Goal: Information Seeking & Learning: Understand process/instructions

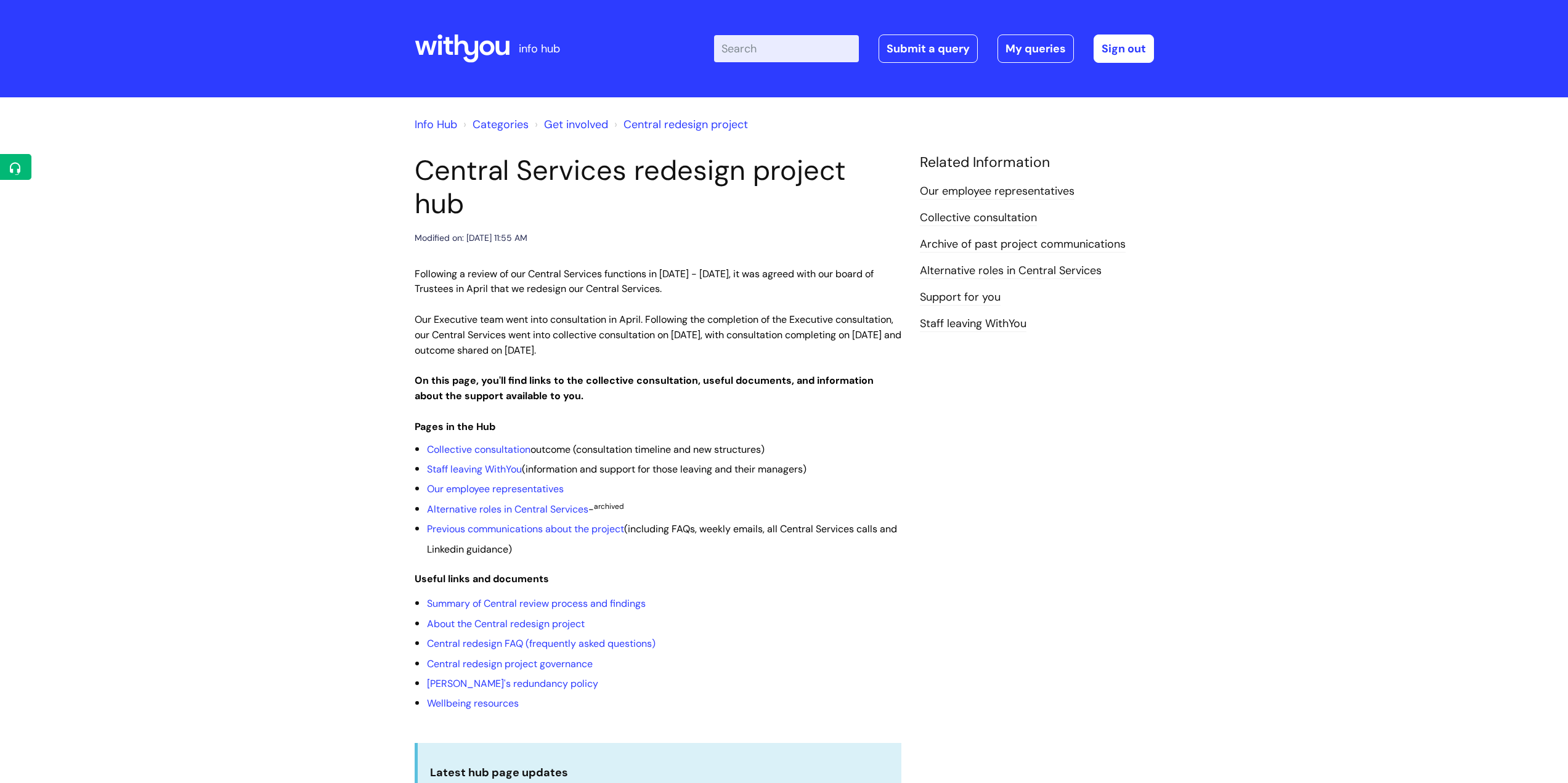
click at [746, 48] on input "Enter your search term here..." at bounding box center [786, 48] width 145 height 27
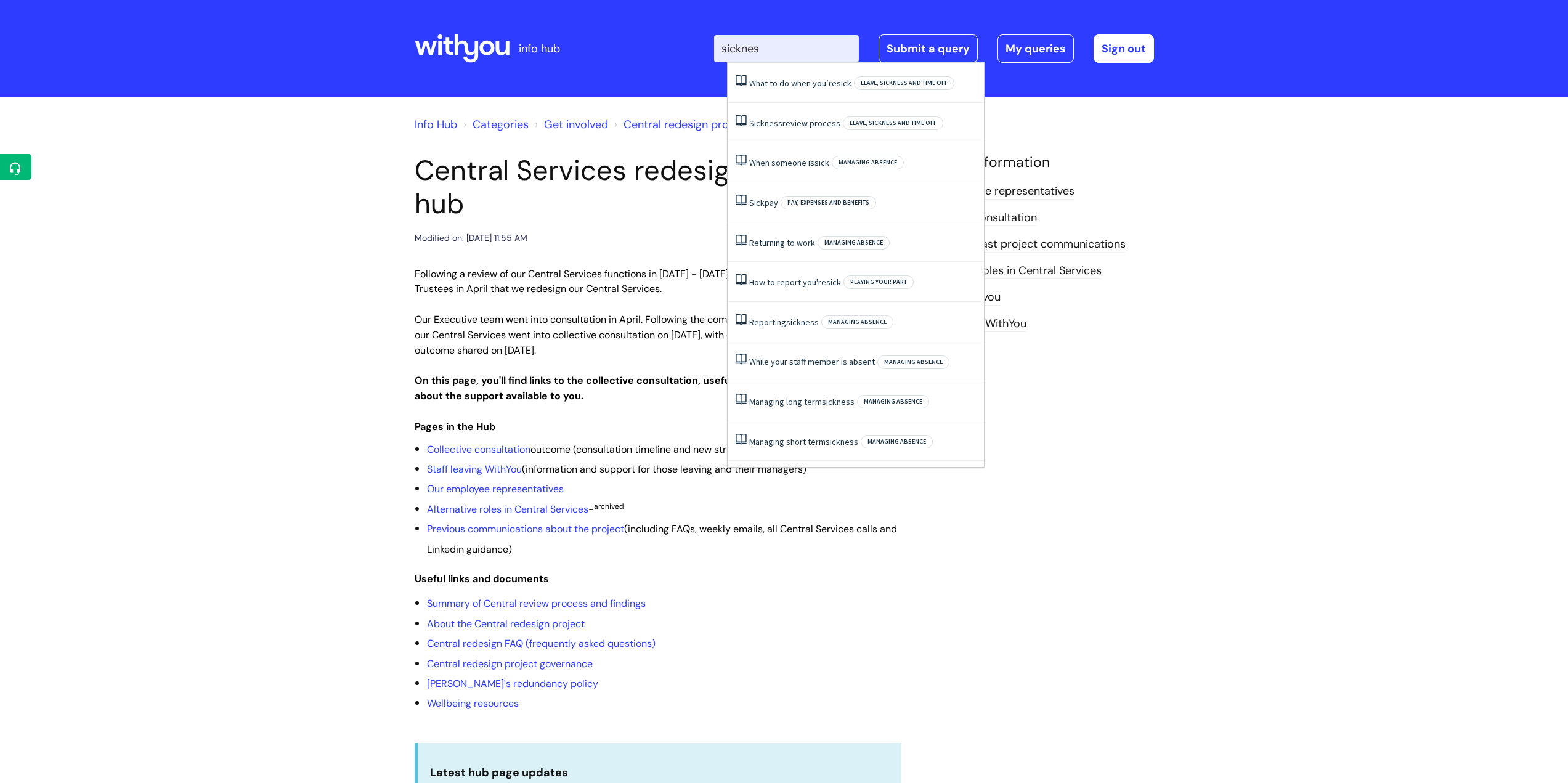
type input "sickness"
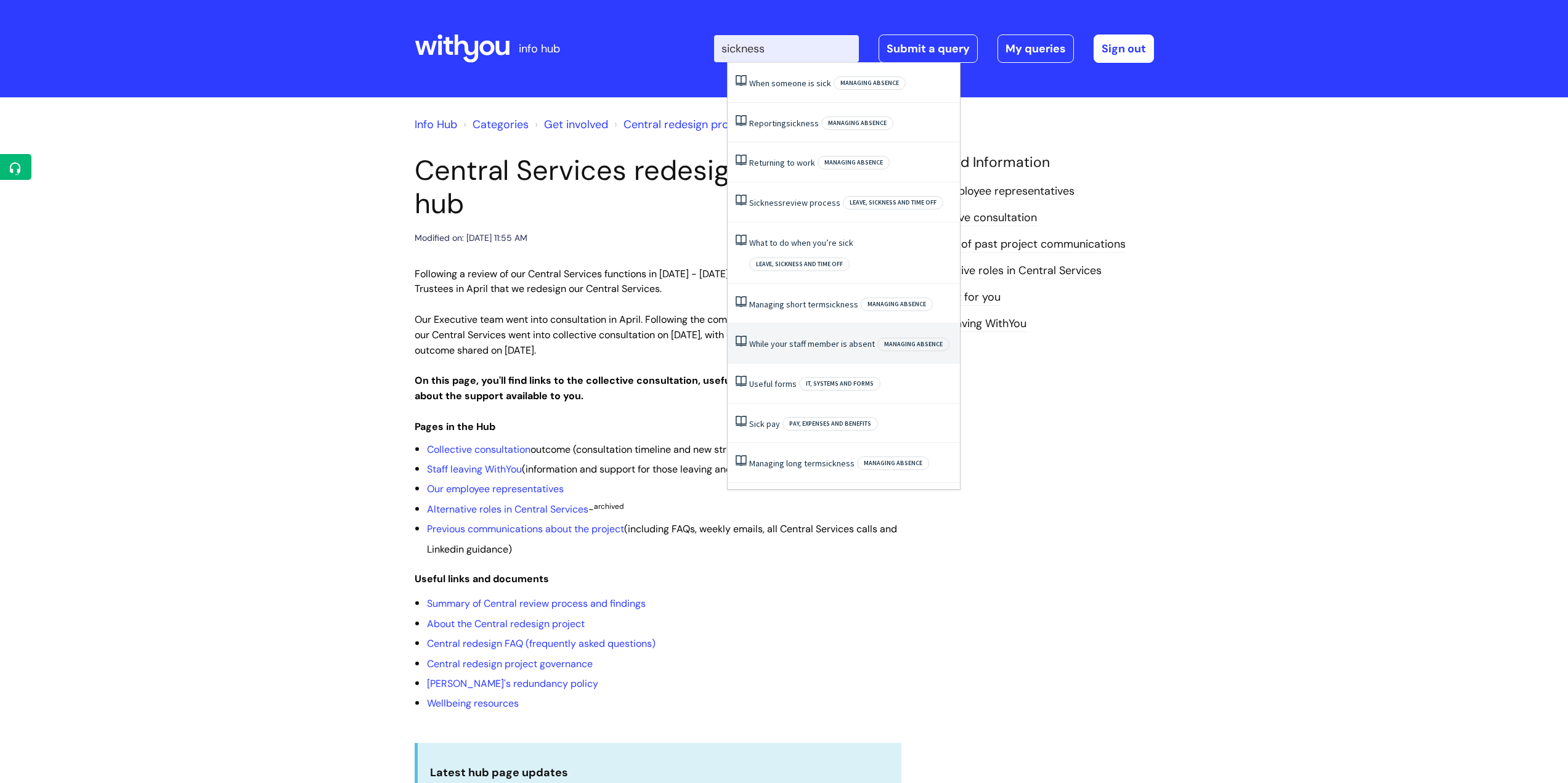
click at [802, 338] on link "While‌ ‌your‌ ‌staff‌ ‌member‌ ‌is‌ ‌absent‌" at bounding box center [812, 344] width 126 height 11
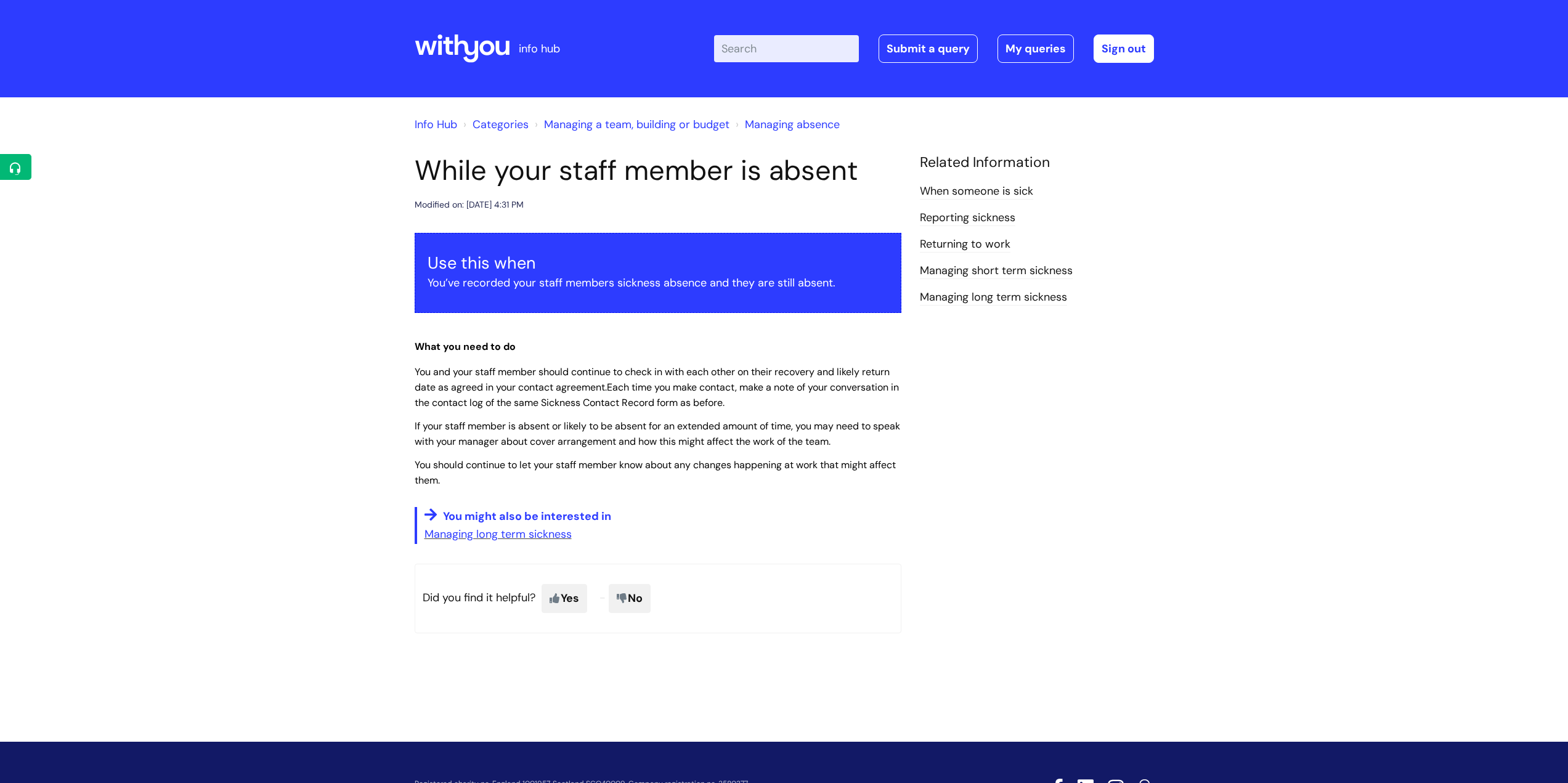
click at [777, 121] on link "Managing absence" at bounding box center [792, 124] width 95 height 15
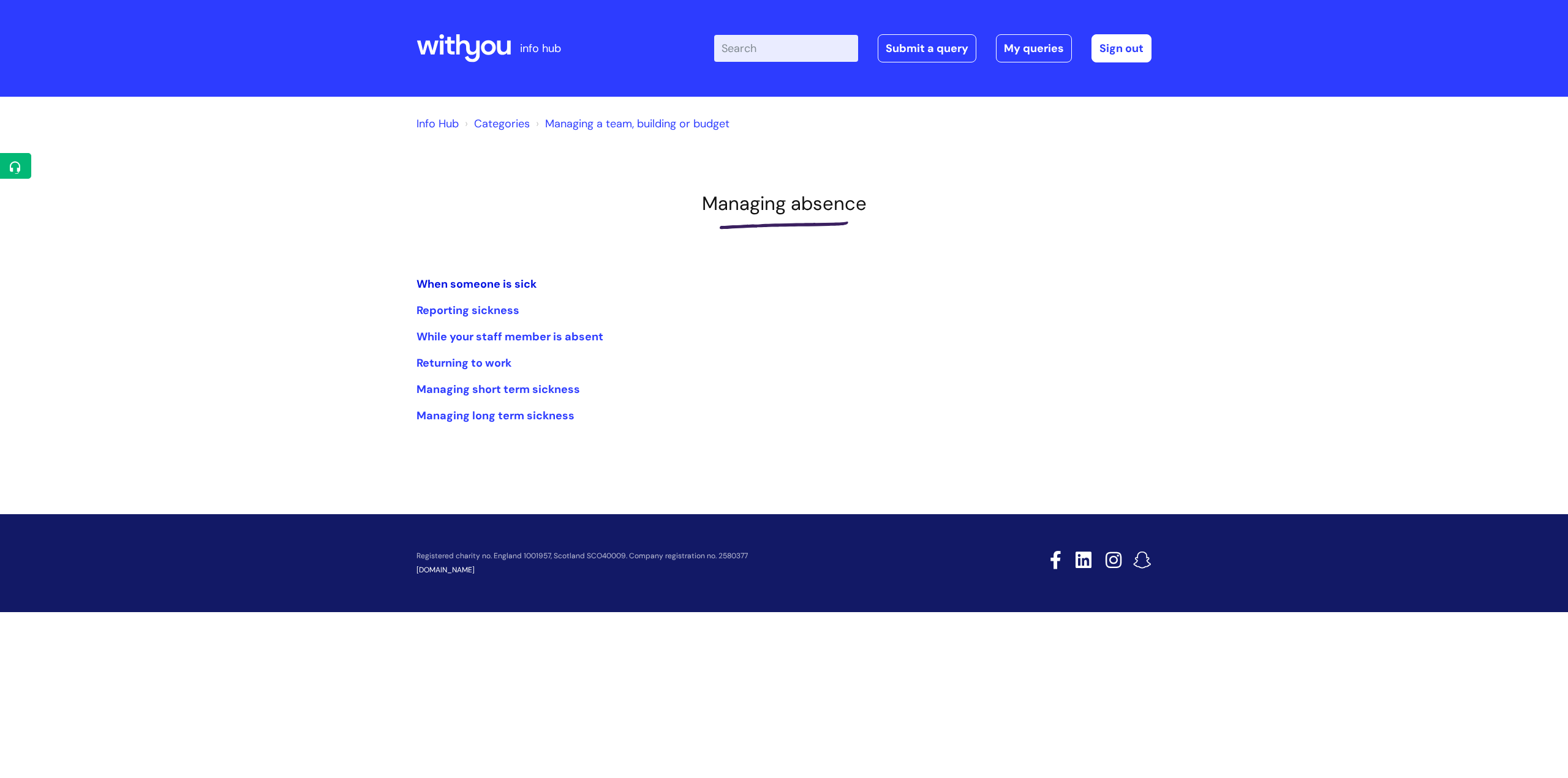
click at [506, 285] on link "When someone is sick" at bounding box center [477, 284] width 120 height 15
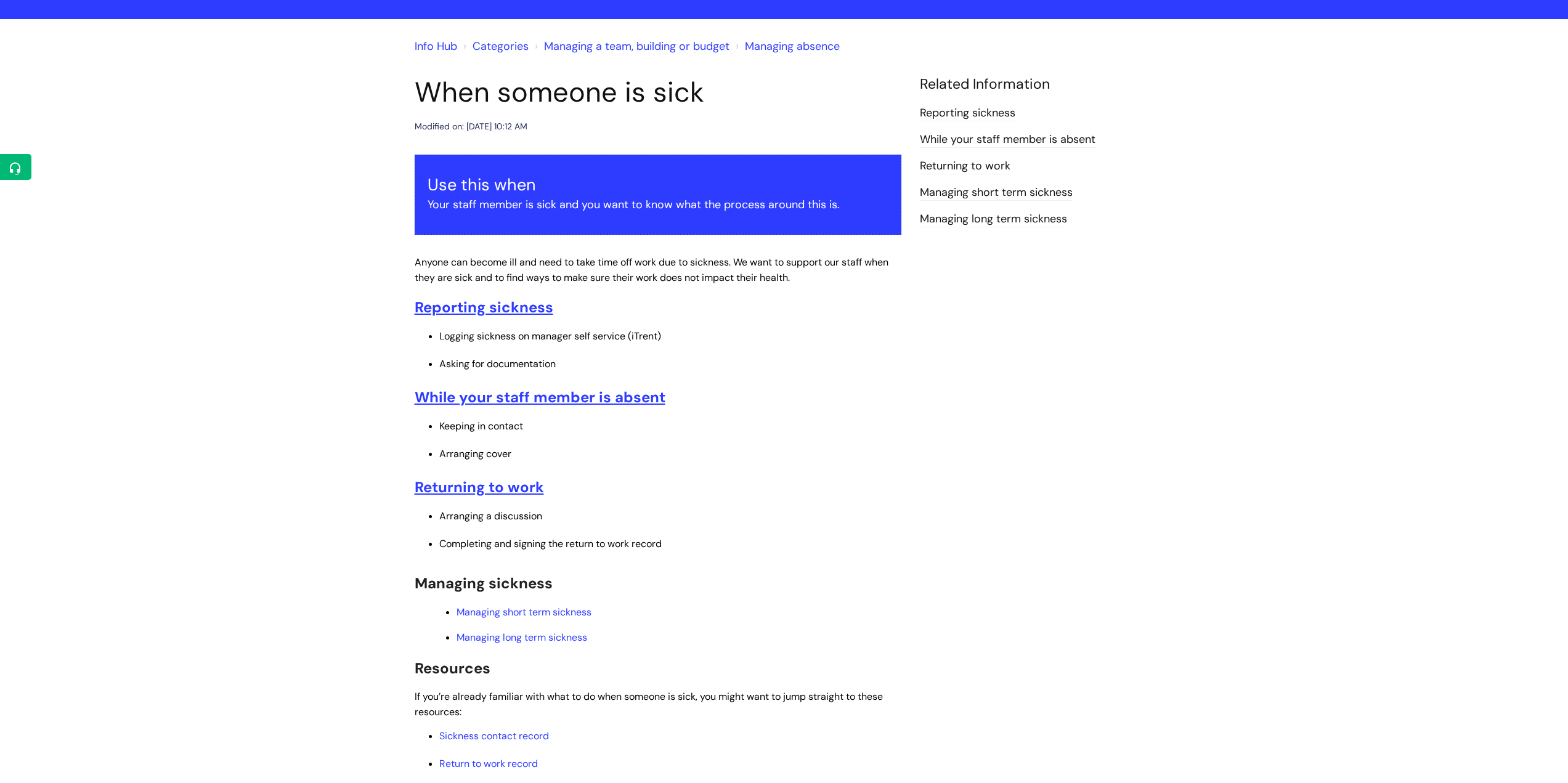
scroll to position [62, 0]
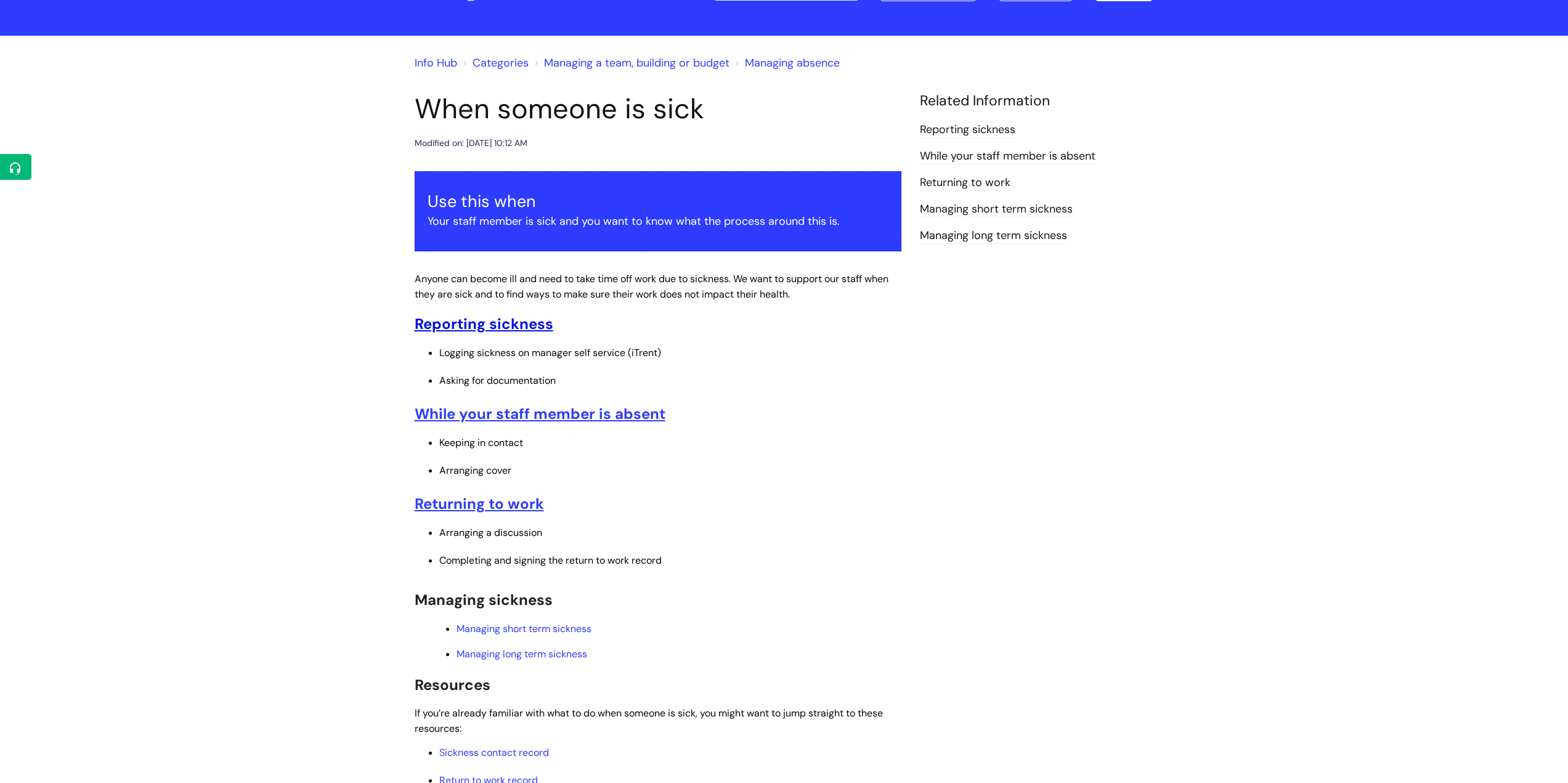
click at [534, 326] on u "Reporting sickness" at bounding box center [484, 324] width 139 height 19
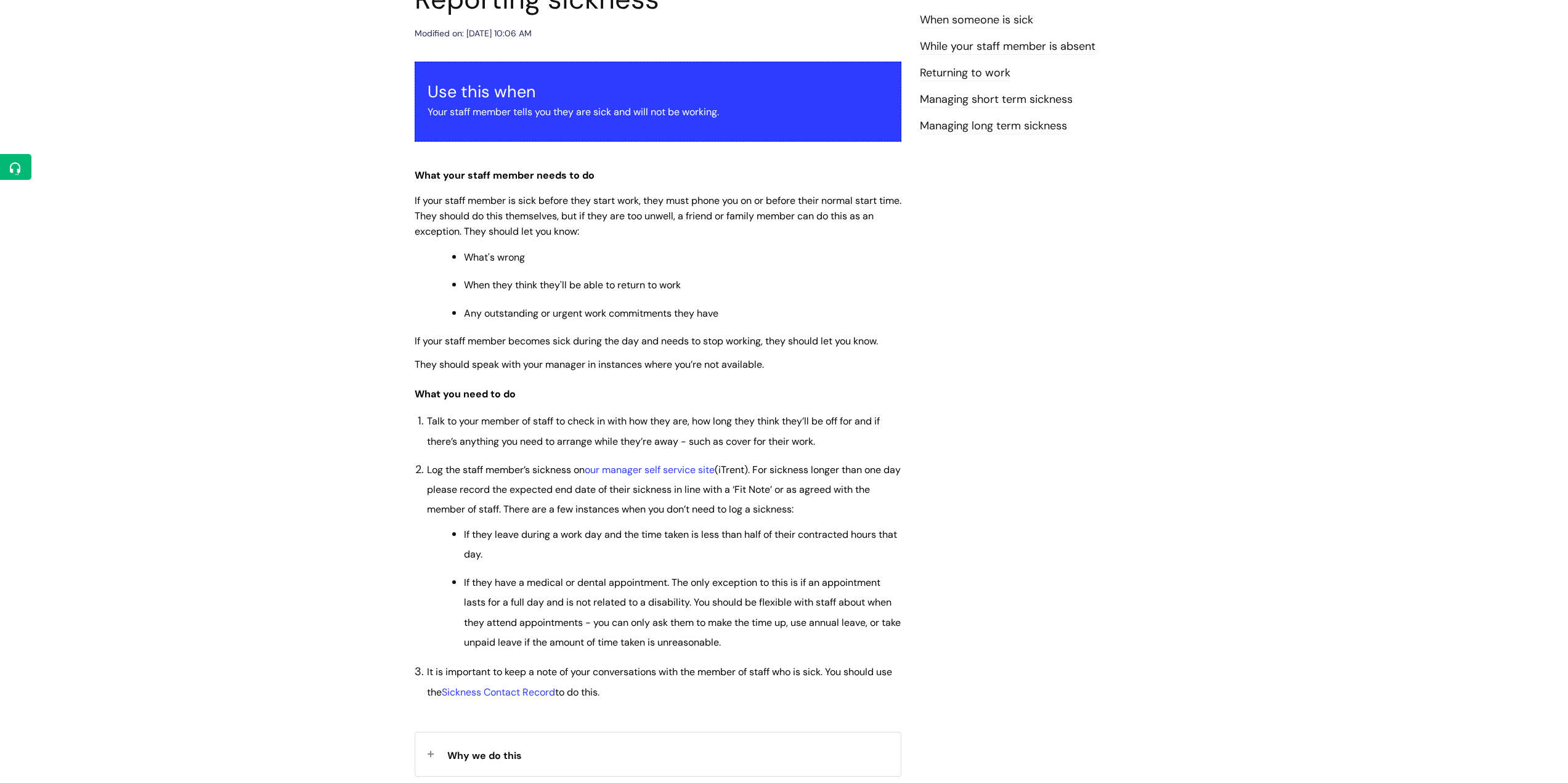
scroll to position [185, 0]
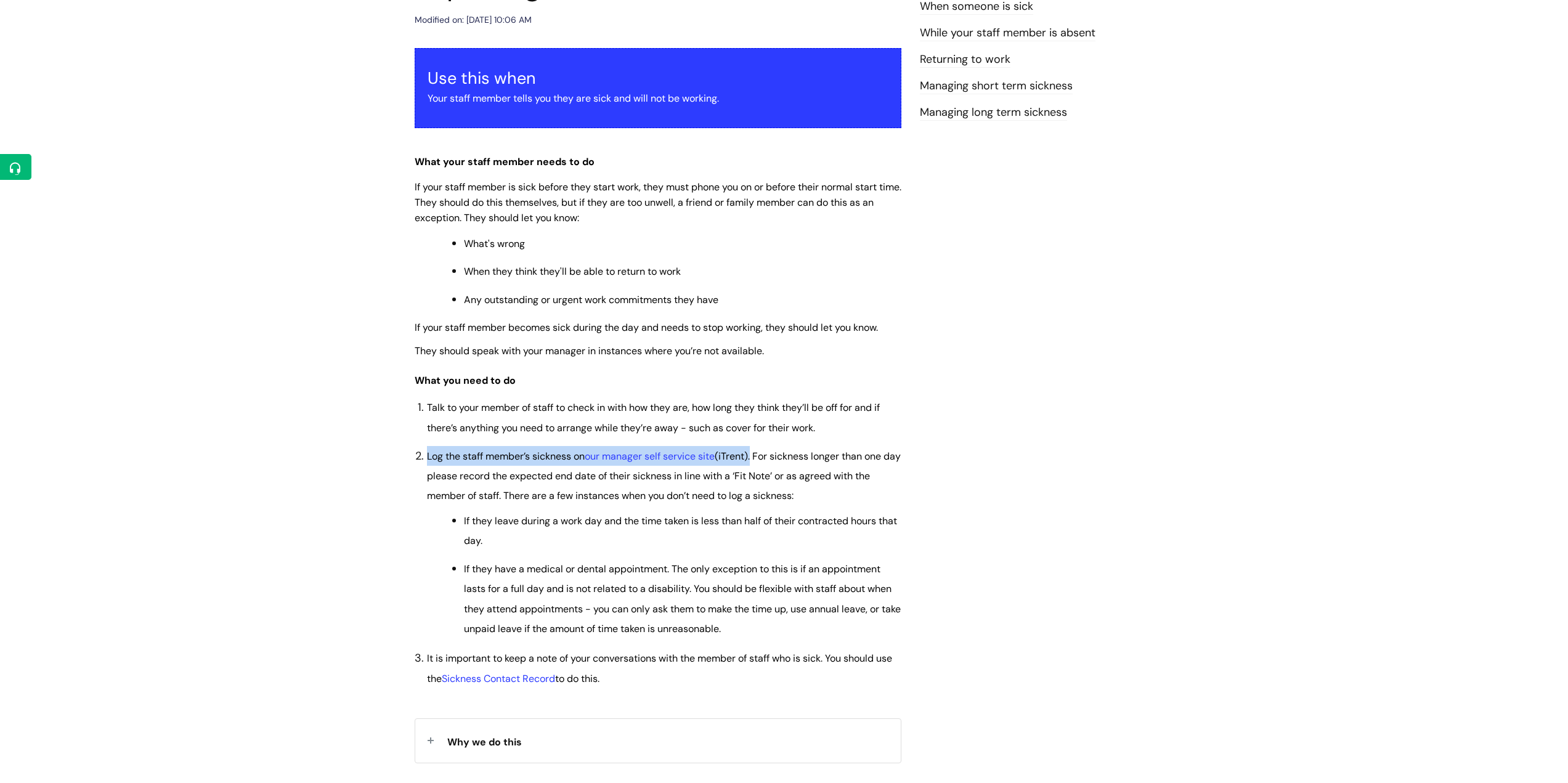
drag, startPoint x: 427, startPoint y: 455, endPoint x: 757, endPoint y: 455, distance: 330.0
click at [757, 455] on span "Log the staff member’s sickness on our manager self service site (iTrent). For …" at bounding box center [664, 476] width 474 height 53
copy span "Log the staff member’s sickness on our manager self service site (iTrent)"
click at [644, 487] on li "Log the staff member’s sickness on our manager self service site (iTrent). For …" at bounding box center [664, 542] width 474 height 193
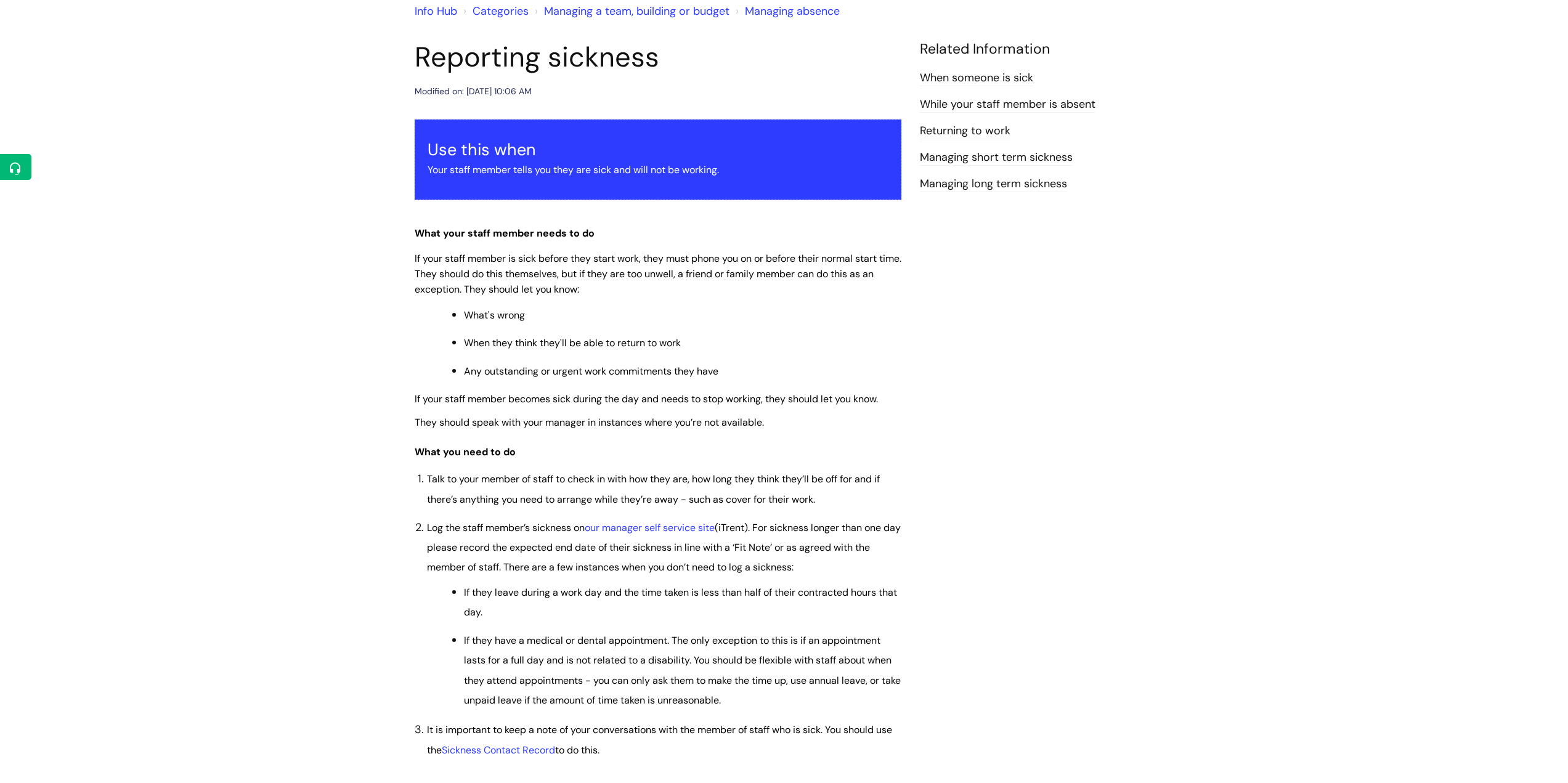
scroll to position [62, 0]
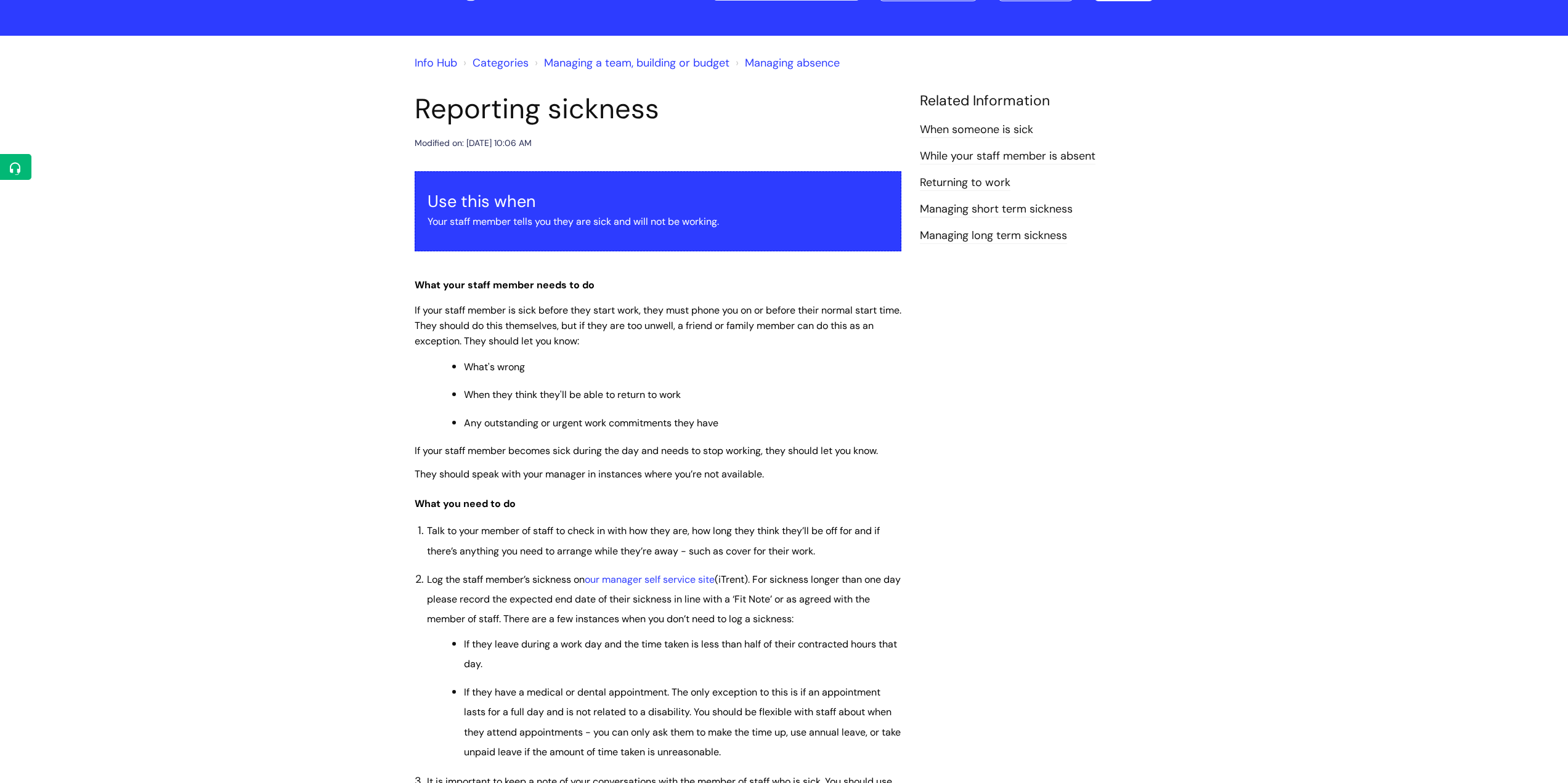
click at [781, 63] on link "Managing absence" at bounding box center [792, 63] width 95 height 15
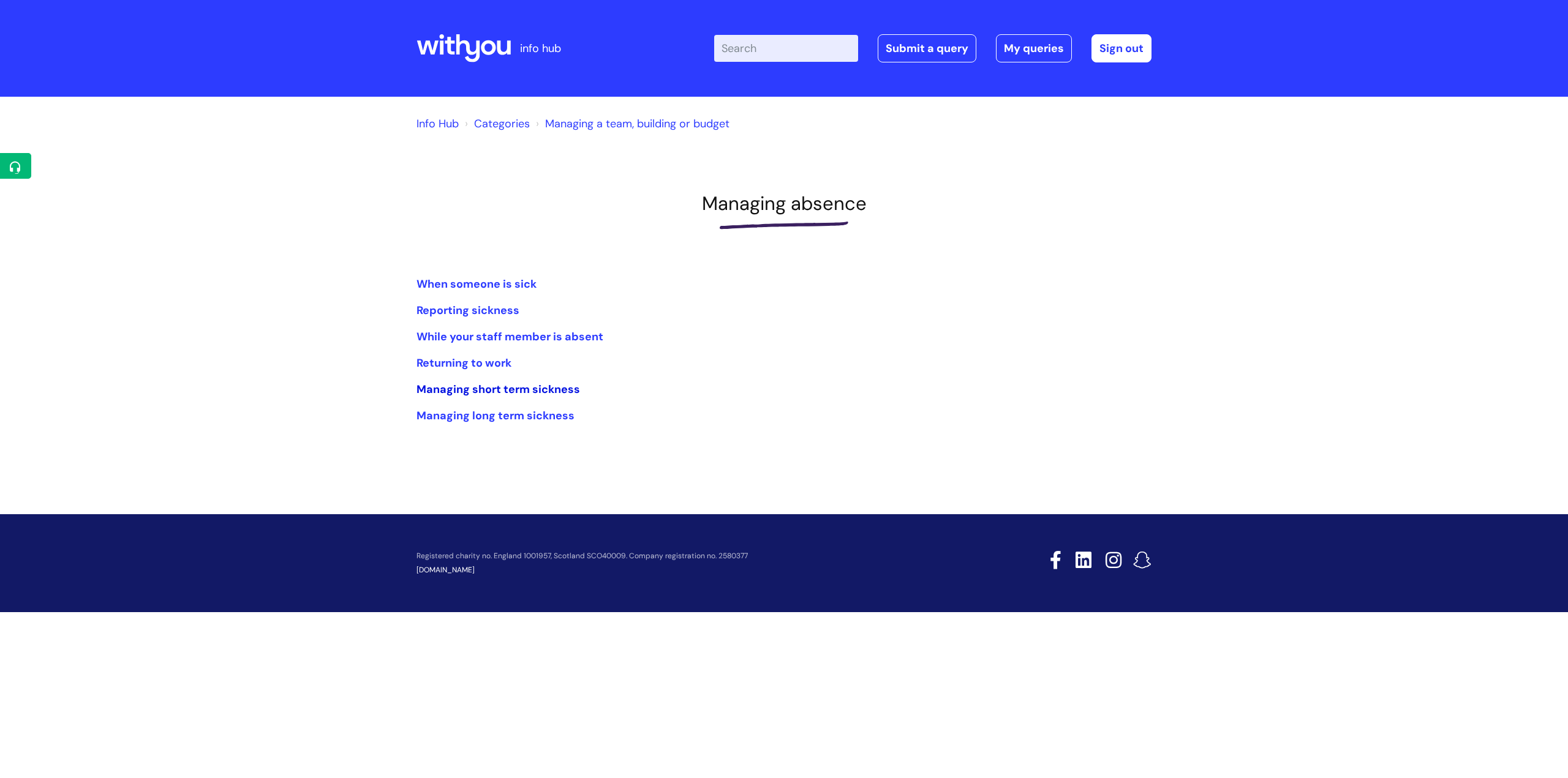
click at [554, 392] on link "Managing short term sickness" at bounding box center [498, 389] width 164 height 15
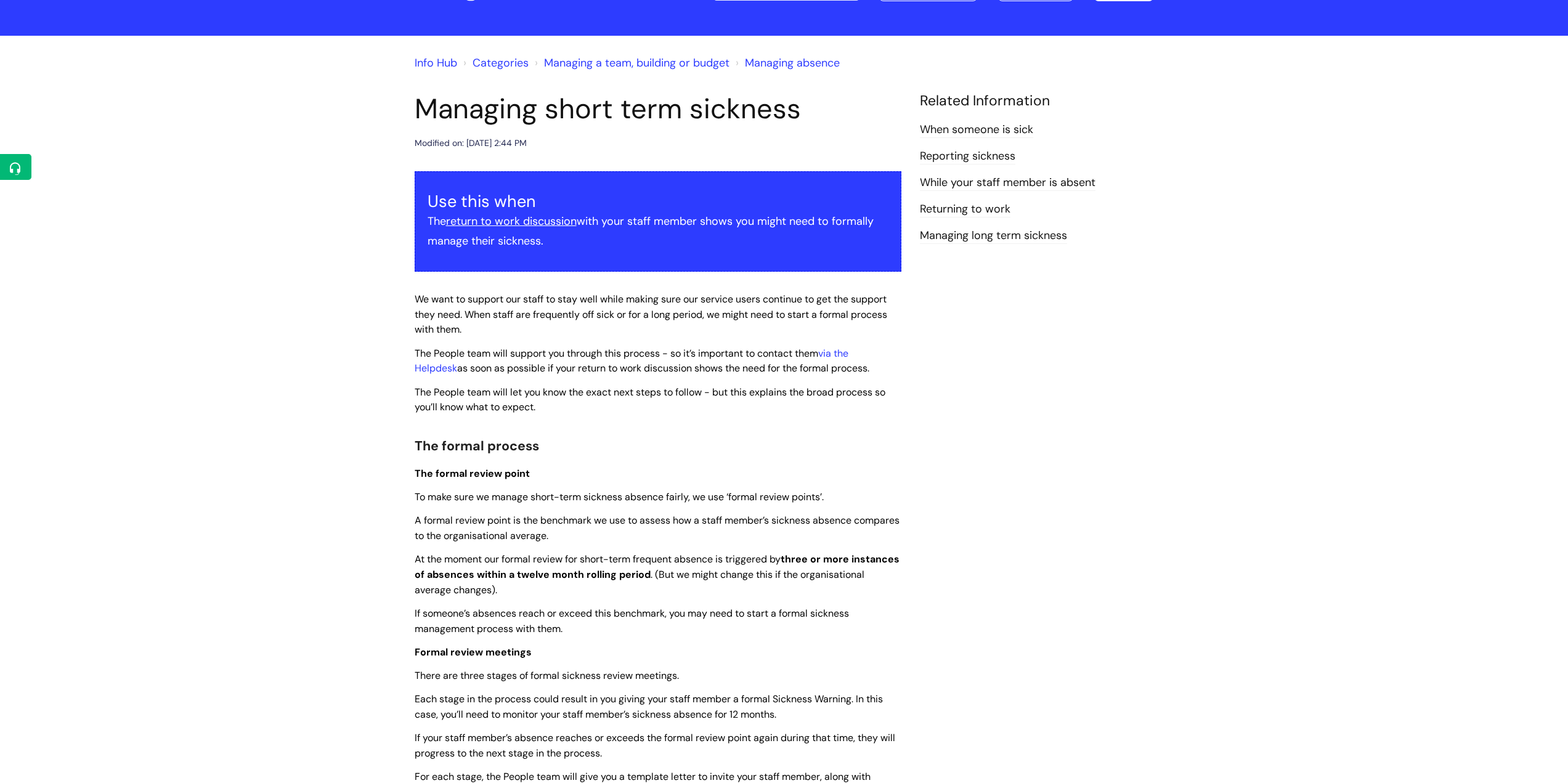
scroll to position [123, 0]
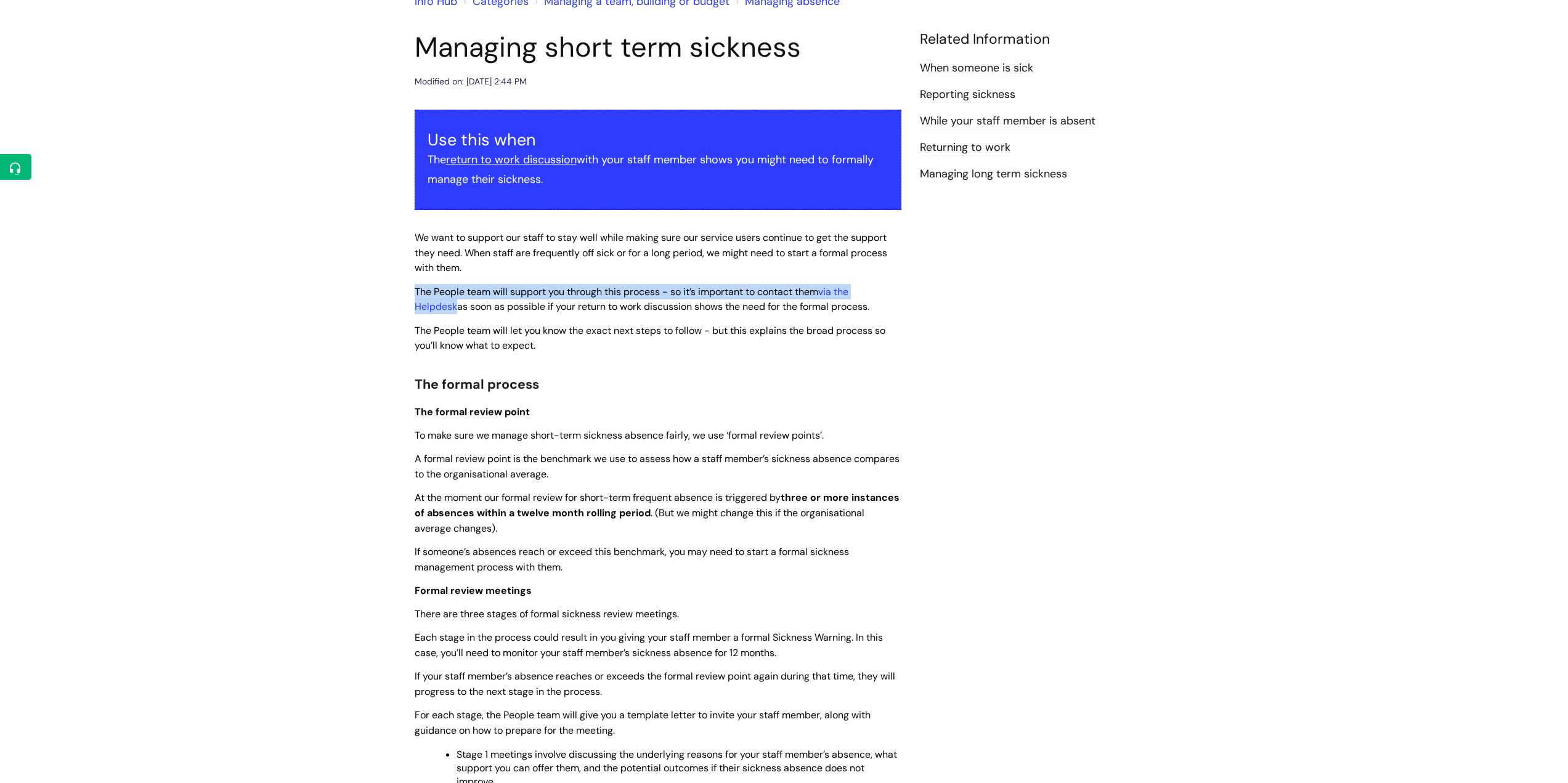
drag, startPoint x: 414, startPoint y: 288, endPoint x: 457, endPoint y: 305, distance: 46.2
click at [457, 305] on span "The People team will support you through this process - so it’s important to co…" at bounding box center [642, 299] width 455 height 28
copy span "The People team will support you through this process - so it’s important to co…"
click at [687, 348] on p "The People team will let you know the exact next steps to follow - but this exp…" at bounding box center [658, 338] width 487 height 31
drag, startPoint x: 826, startPoint y: 290, endPoint x: 457, endPoint y: 307, distance: 369.4
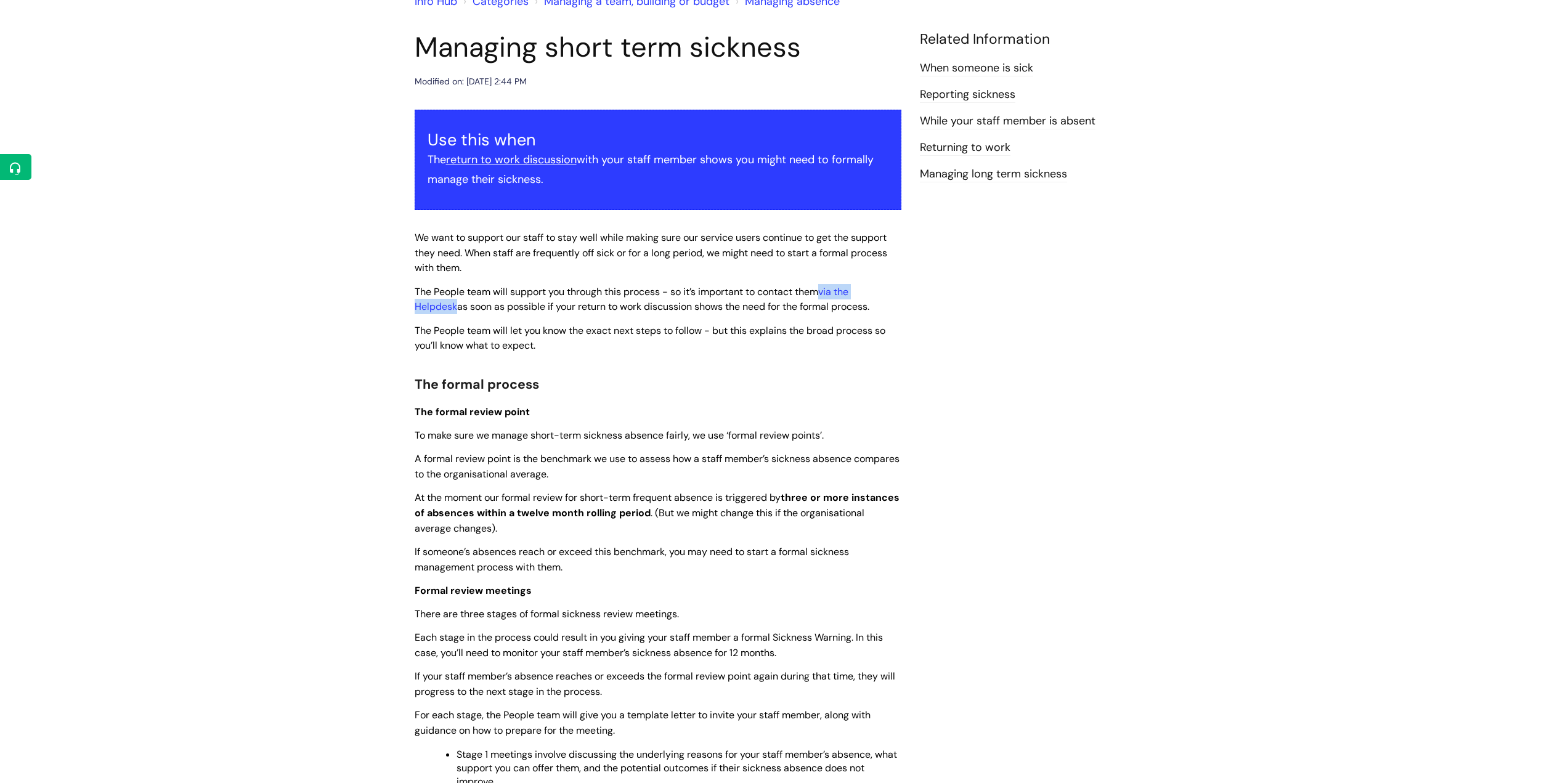
click at [457, 307] on span "The People team will support you through this process - so it’s important to co…" at bounding box center [642, 299] width 455 height 28
click at [650, 367] on div "Use this when The return to work discussion with your staff member shows you mi…" at bounding box center [658, 689] width 487 height 1160
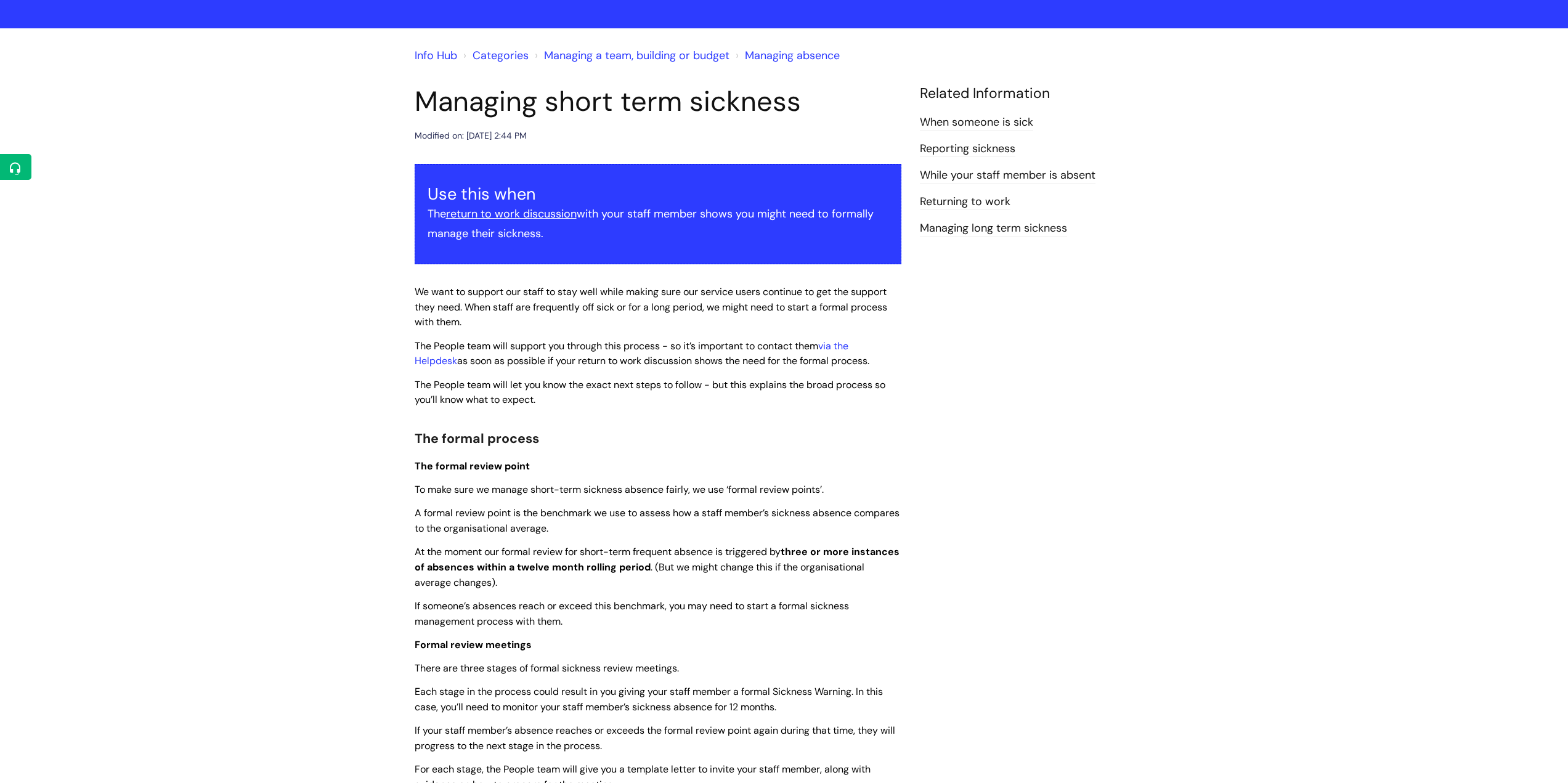
scroll to position [43, 0]
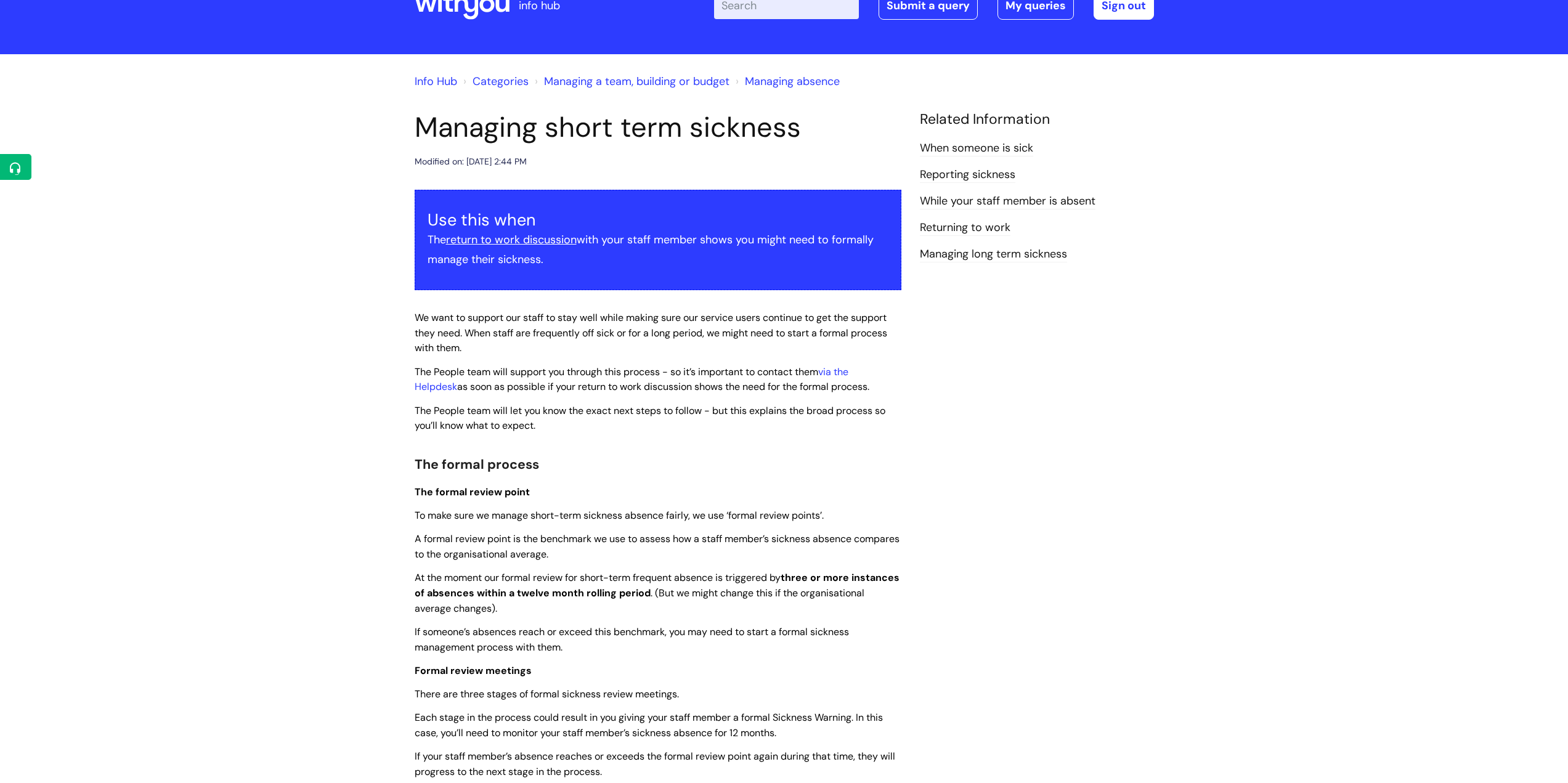
click at [799, 77] on link "Managing absence" at bounding box center [792, 81] width 95 height 15
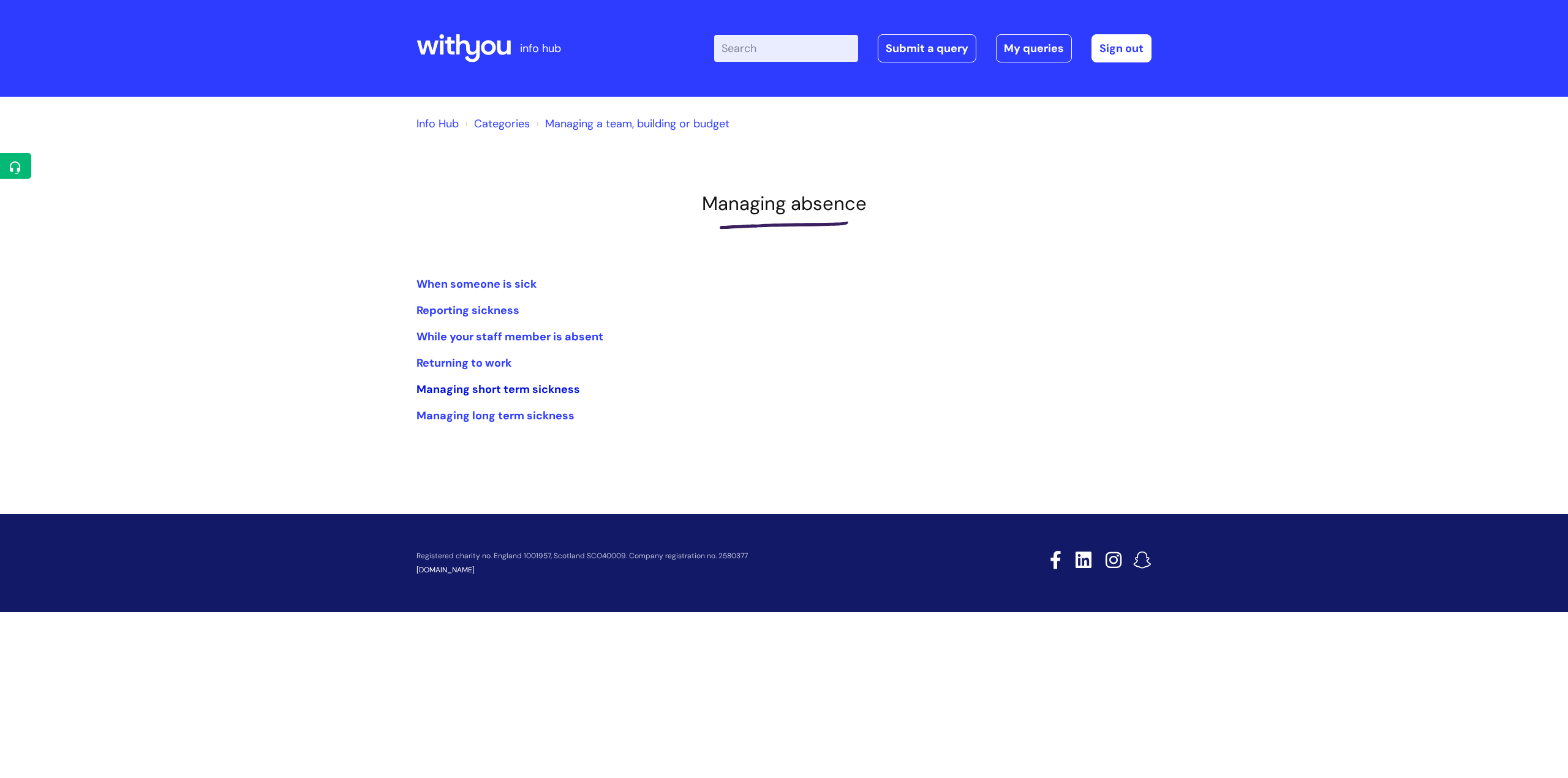
click at [538, 393] on link "Managing short term sickness" at bounding box center [498, 389] width 164 height 15
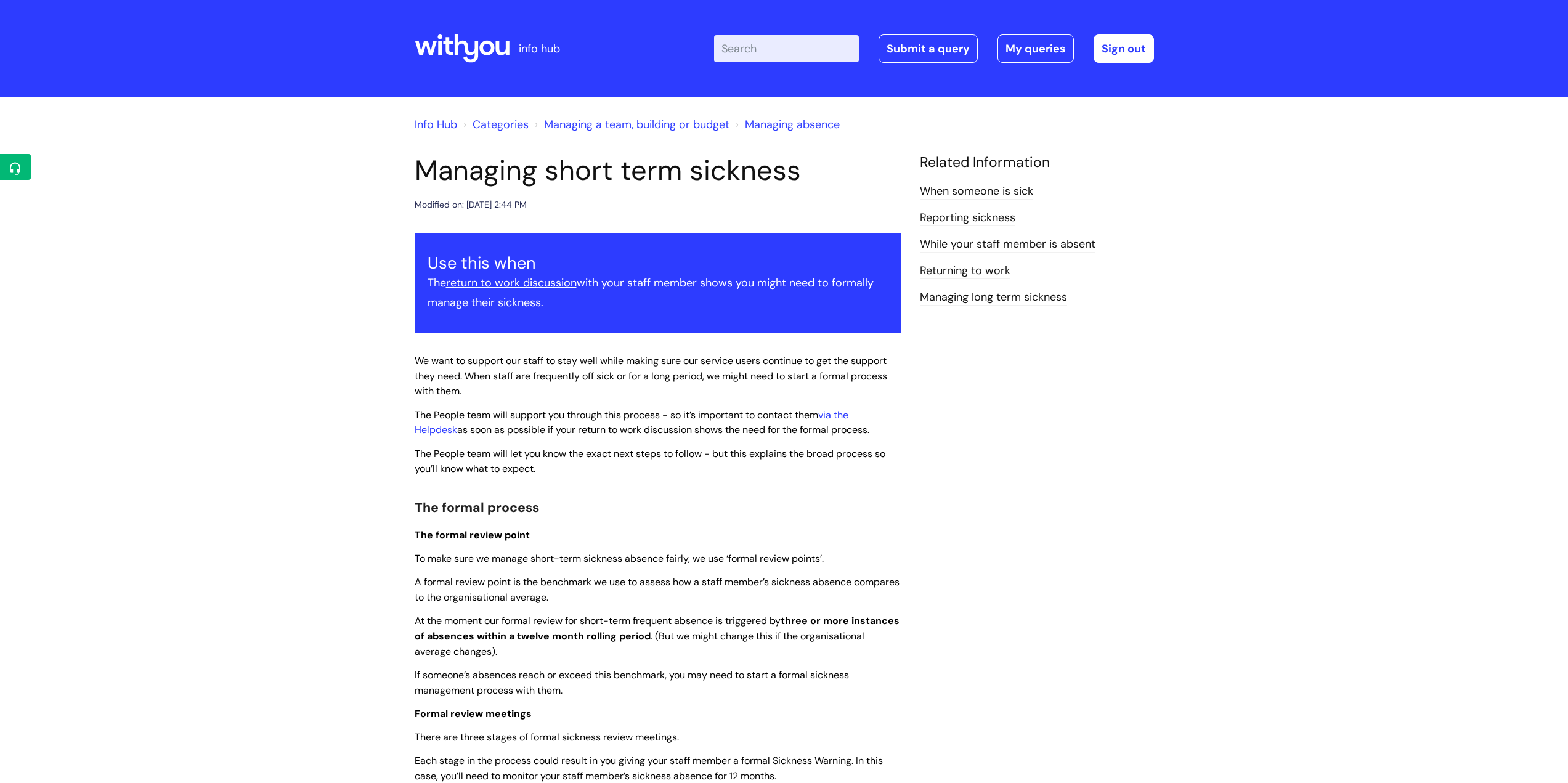
click at [790, 124] on link "Managing absence" at bounding box center [792, 124] width 95 height 15
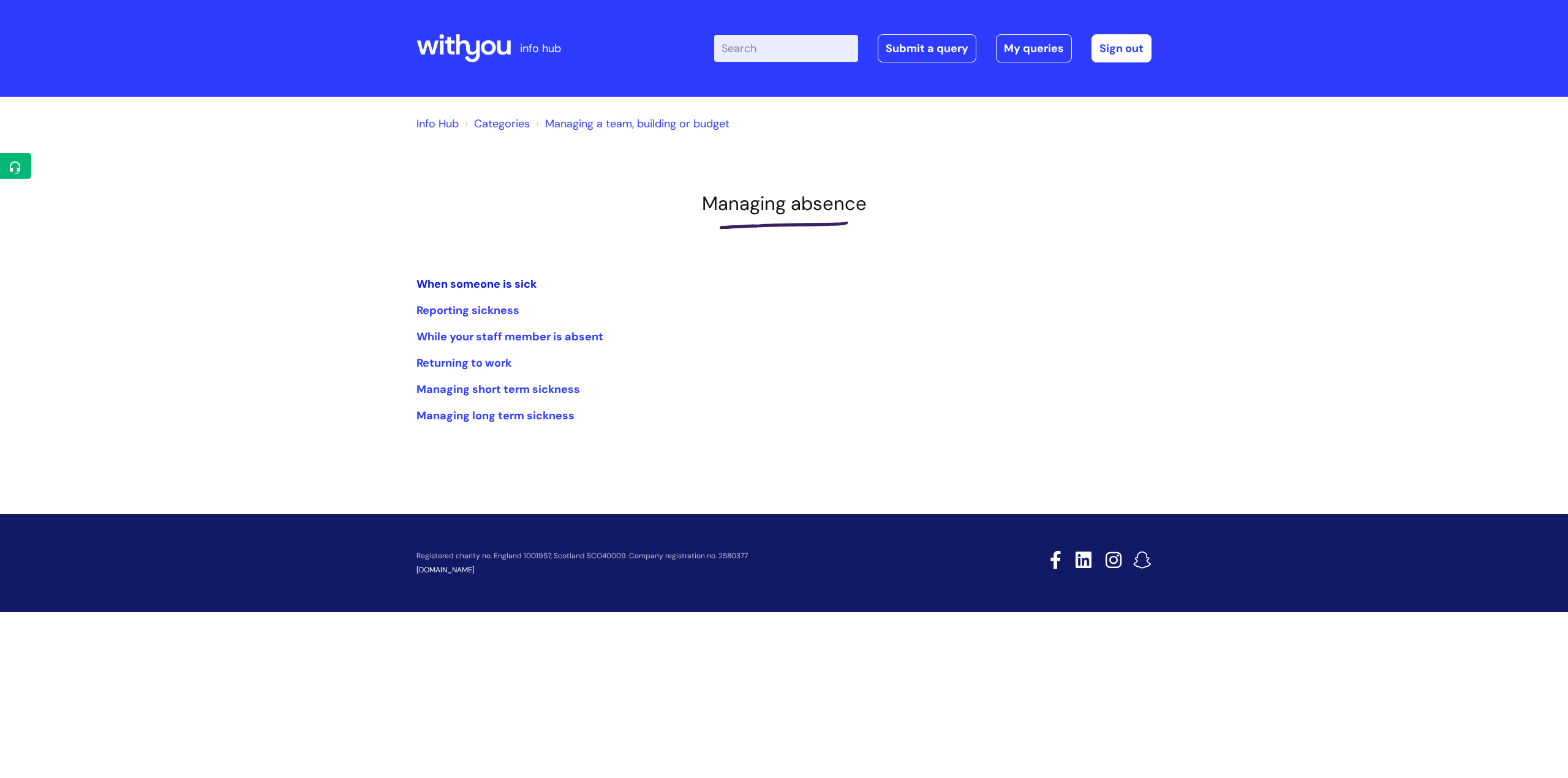
click at [520, 287] on link "When someone is sick" at bounding box center [477, 284] width 120 height 15
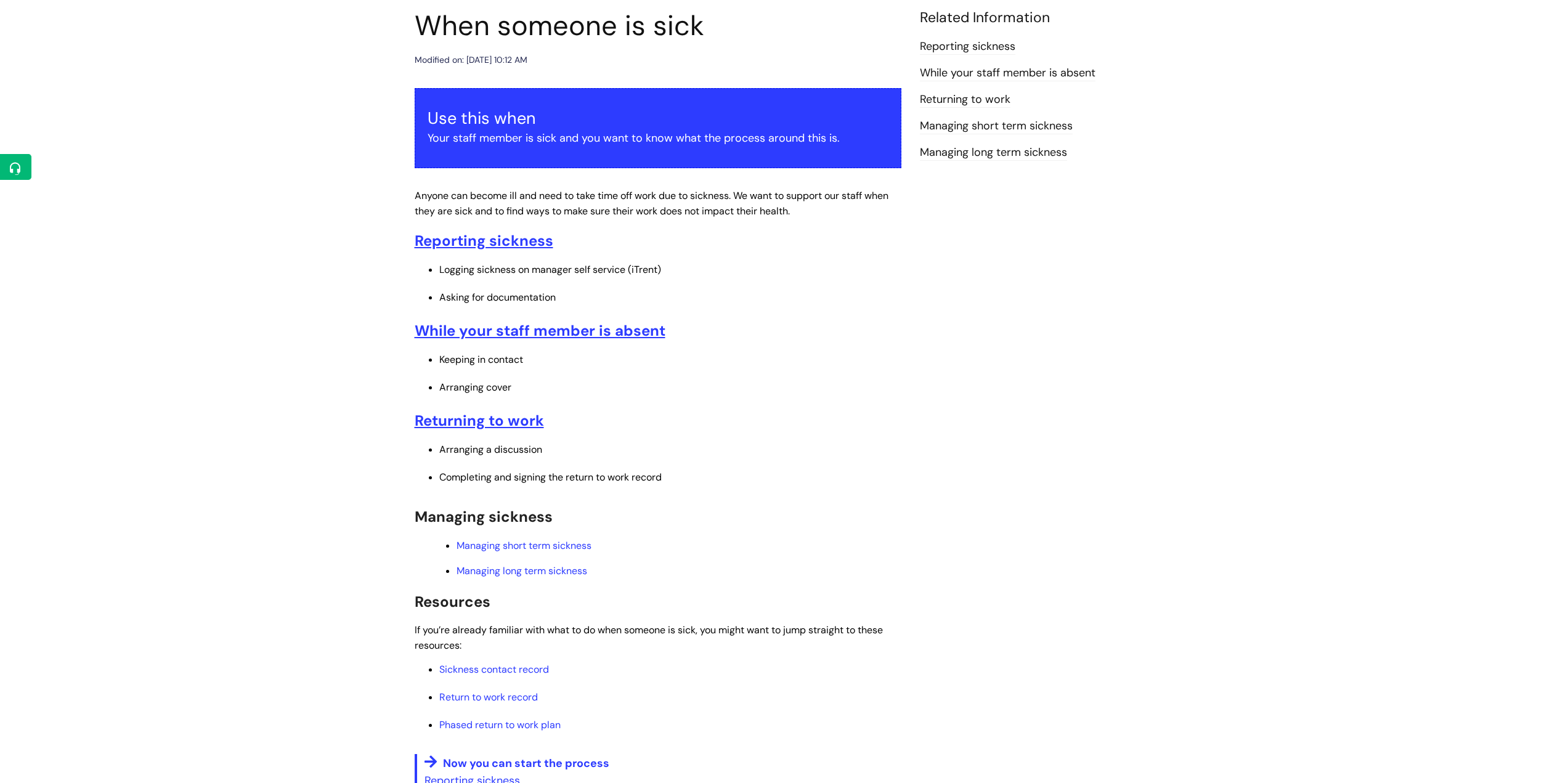
scroll to position [123, 0]
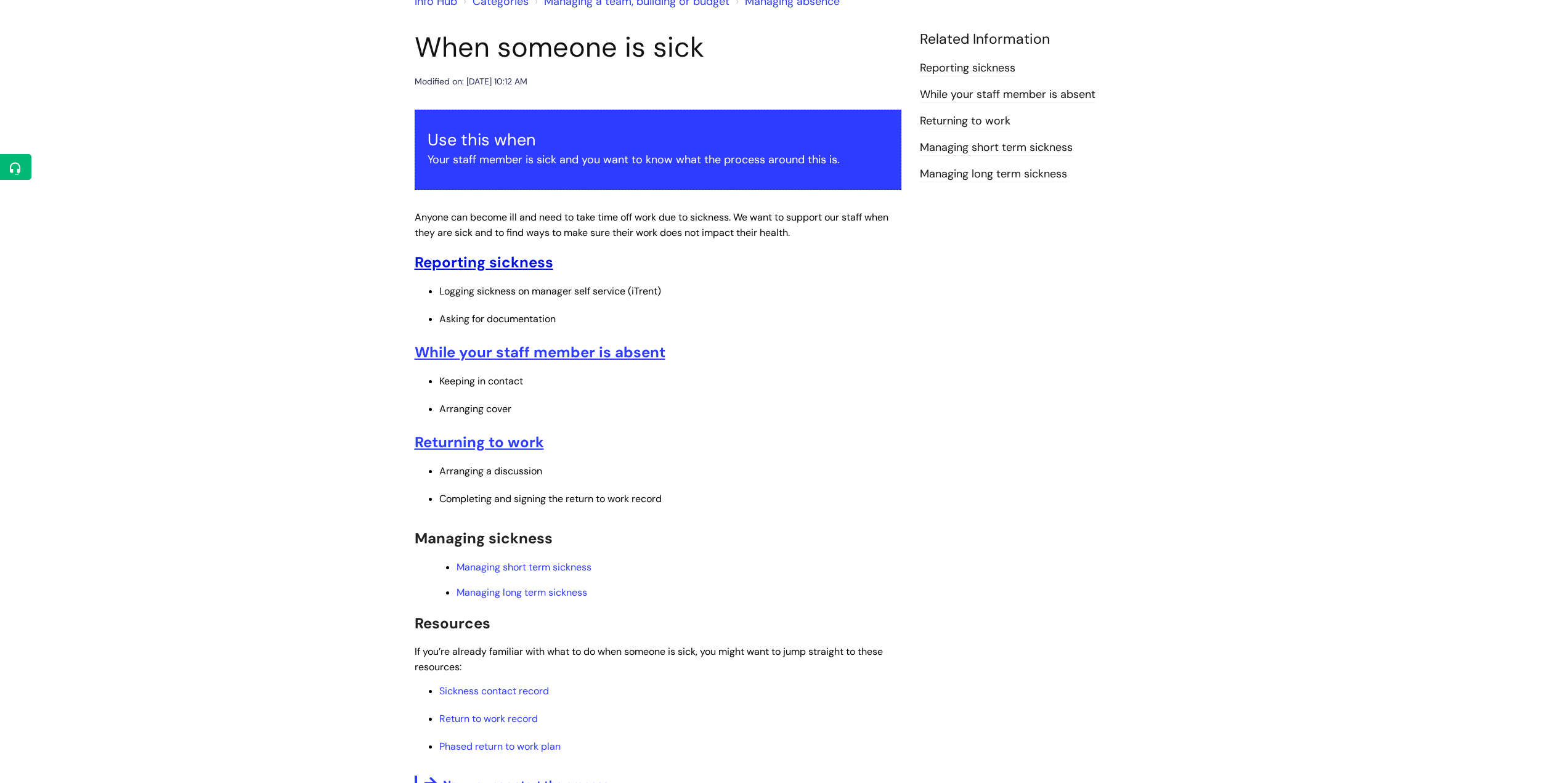
click at [534, 263] on u "Reporting sickness" at bounding box center [484, 262] width 139 height 19
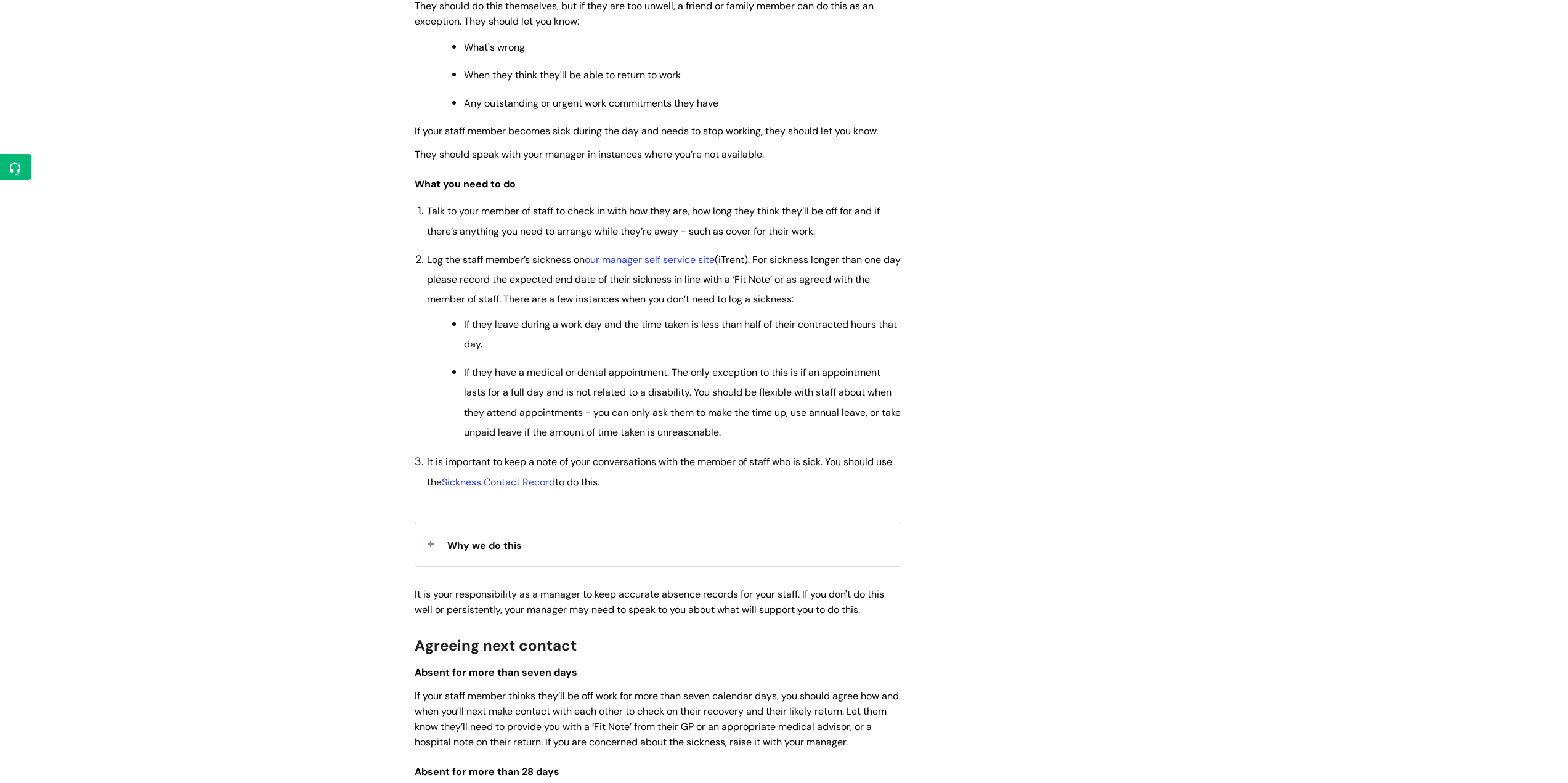
scroll to position [431, 0]
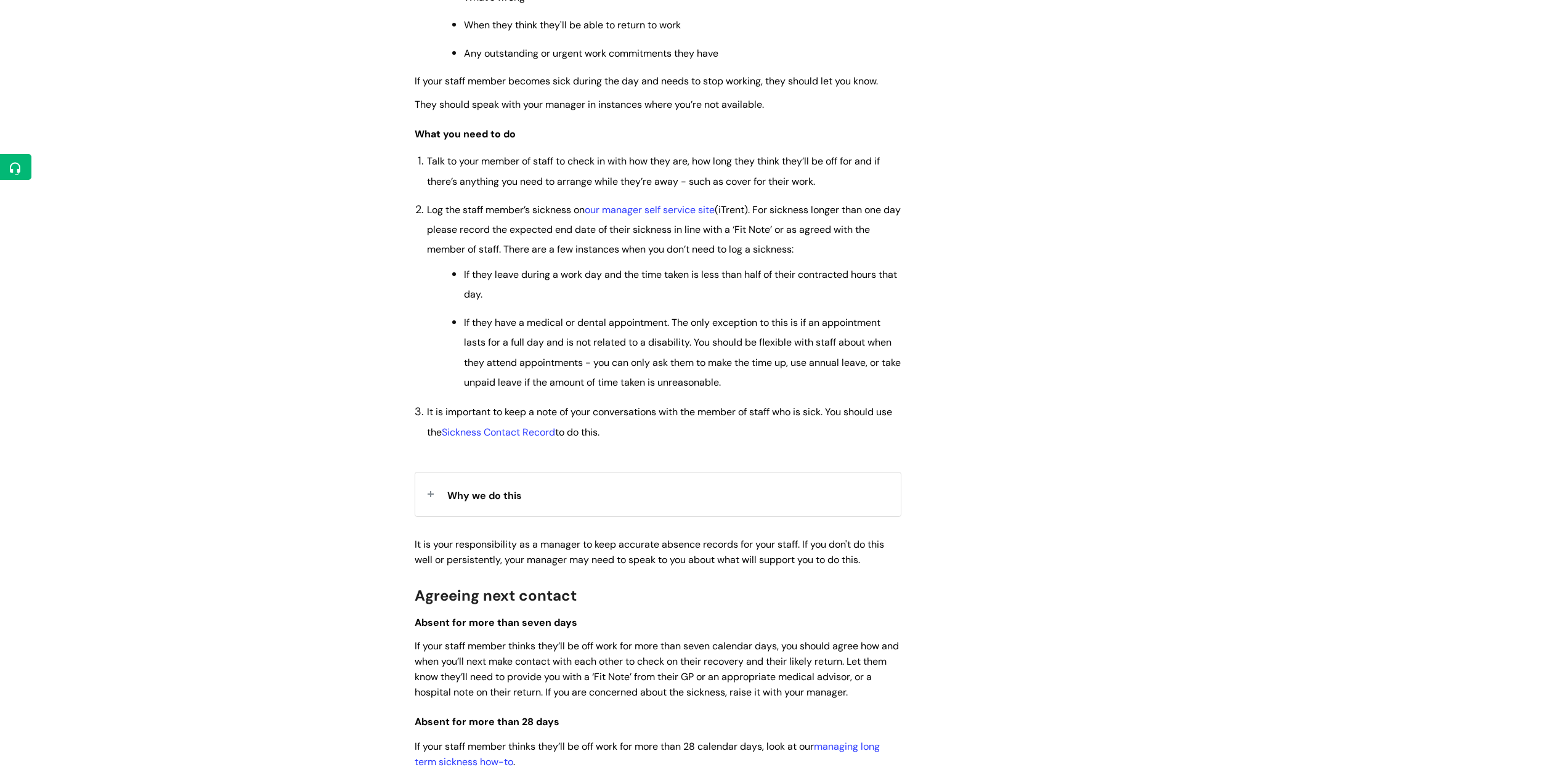
click at [429, 494] on div "Why we do this" at bounding box center [658, 494] width 486 height 44
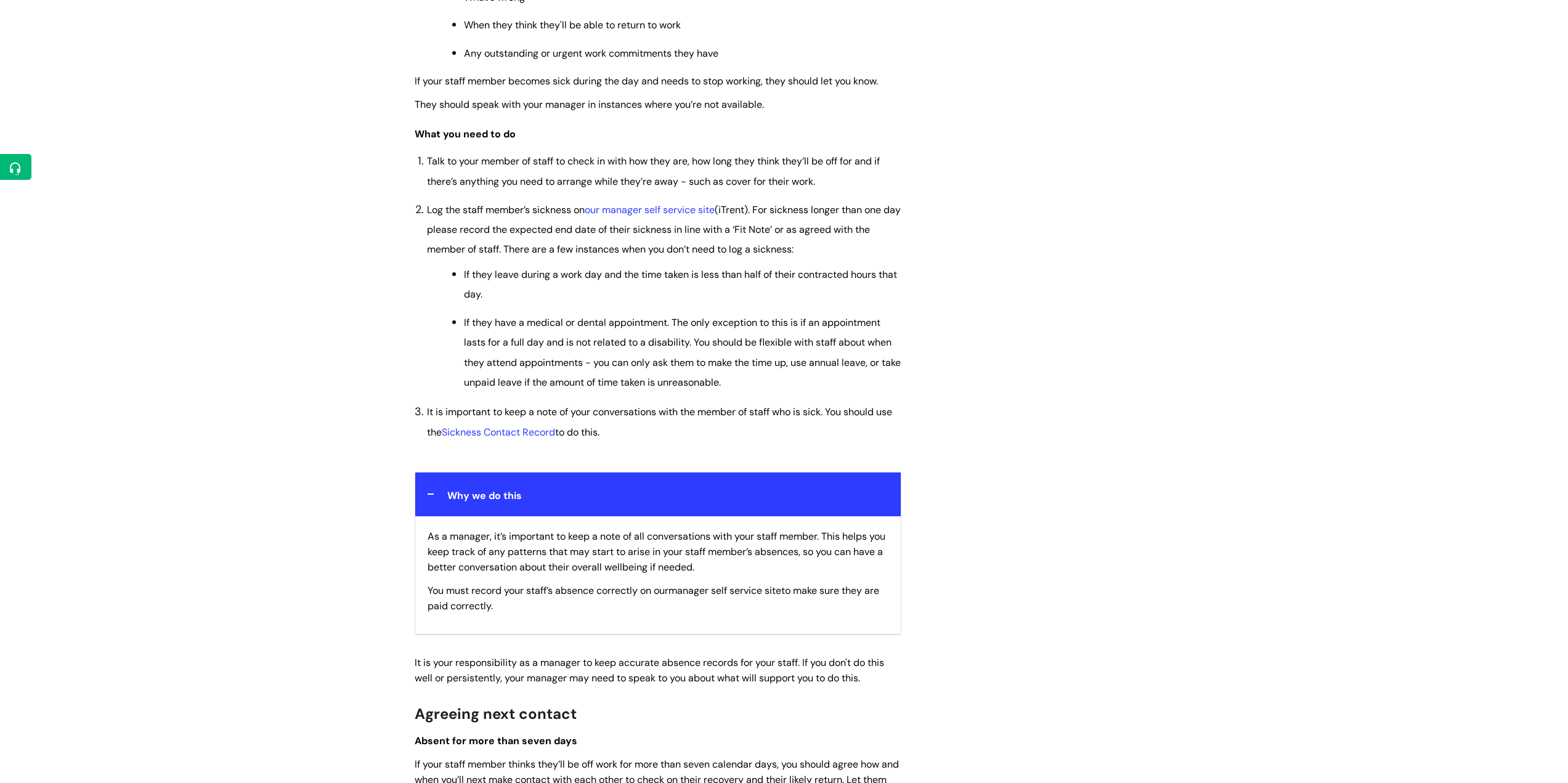
click at [431, 496] on div "Why we do this" at bounding box center [658, 494] width 486 height 44
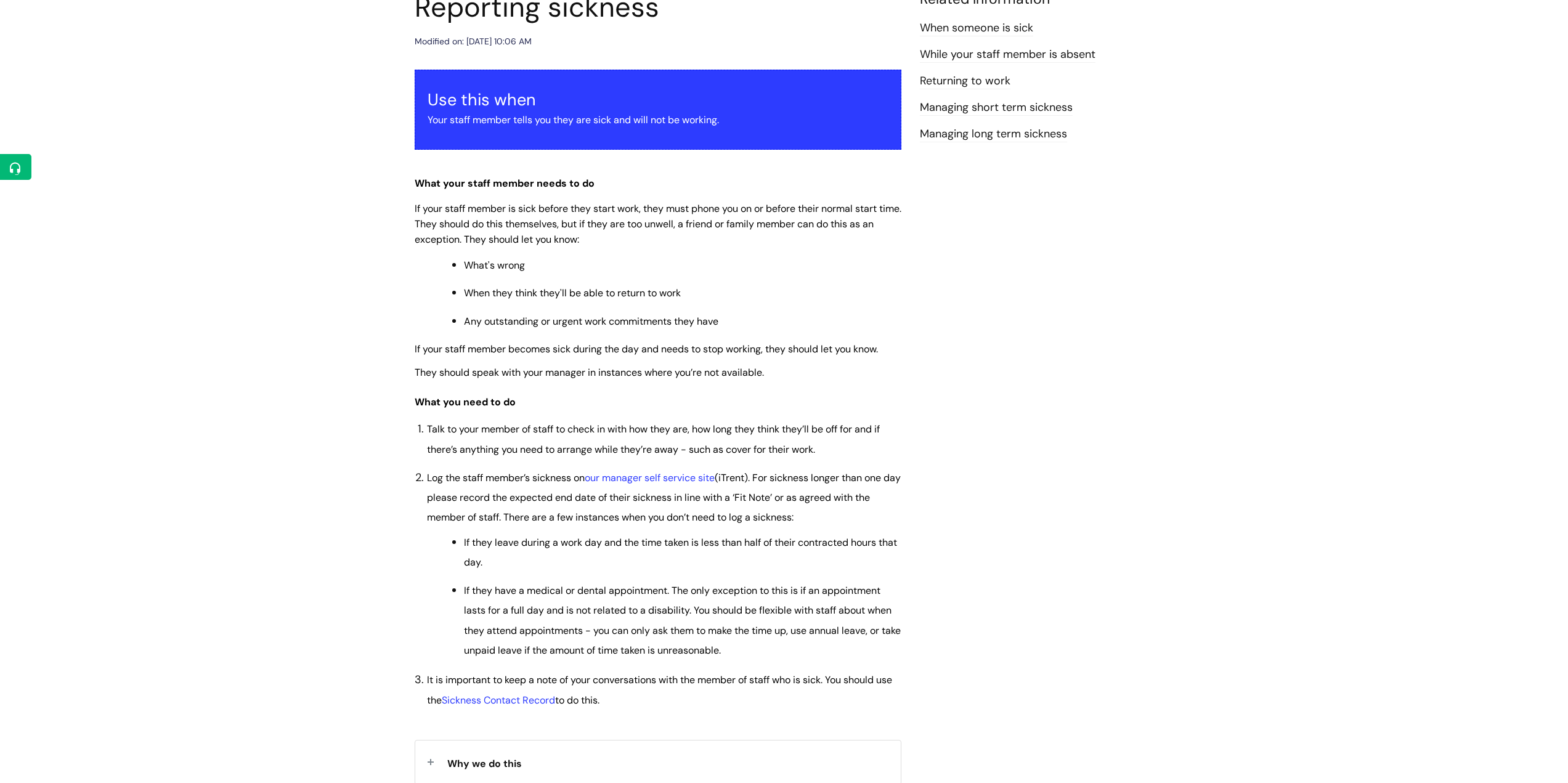
scroll to position [185, 0]
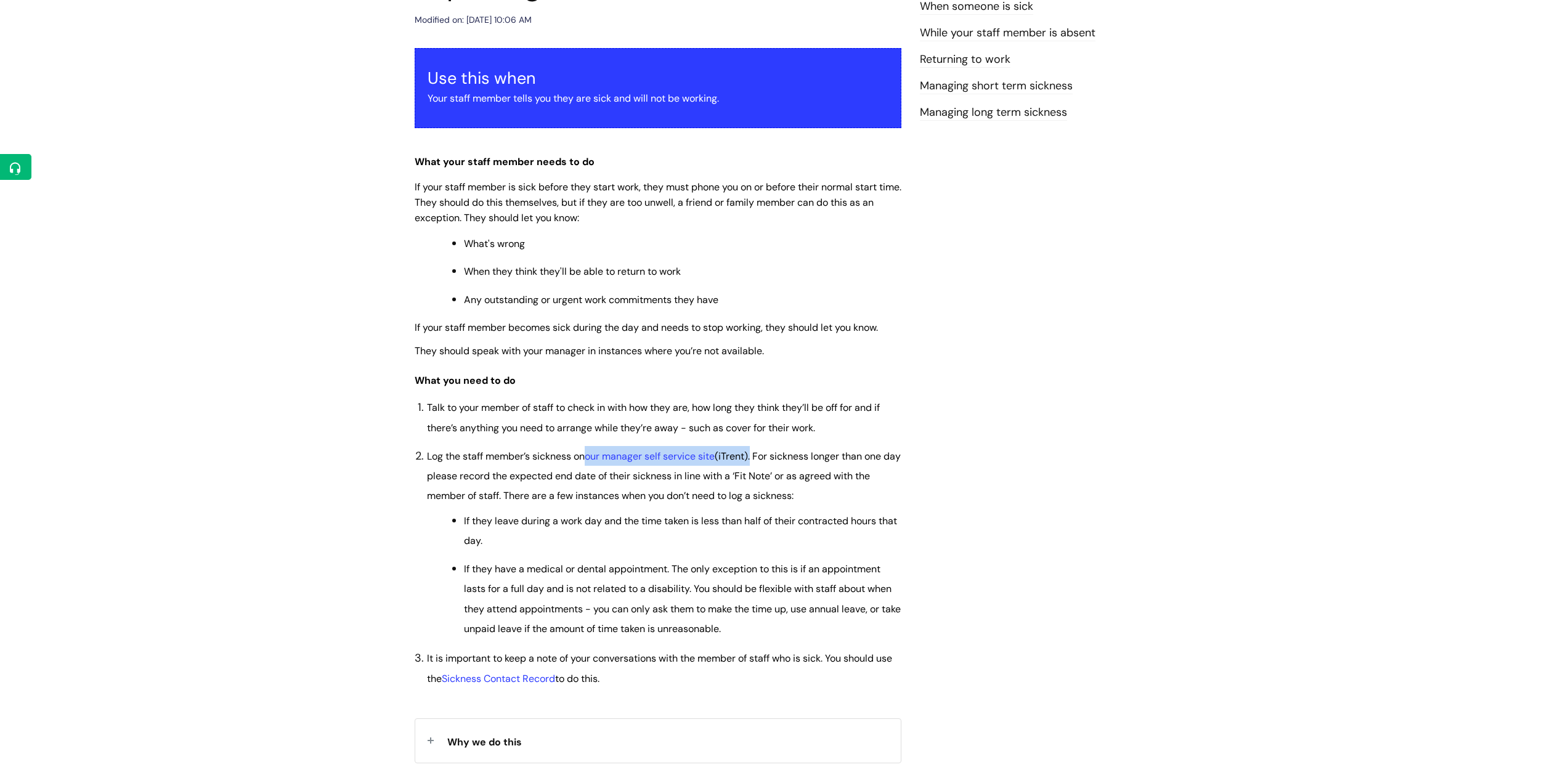
drag, startPoint x: 589, startPoint y: 455, endPoint x: 757, endPoint y: 461, distance: 168.1
click at [757, 461] on span "Log the staff member’s sickness on our manager self service site (iTrent). For …" at bounding box center [664, 476] width 474 height 53
copy span "our manager self service site (iTrent)"
click at [744, 482] on span "Log the staff member’s sickness on our manager self service site (iTrent). For …" at bounding box center [664, 476] width 474 height 53
drag, startPoint x: 589, startPoint y: 457, endPoint x: 759, endPoint y: 449, distance: 170.2
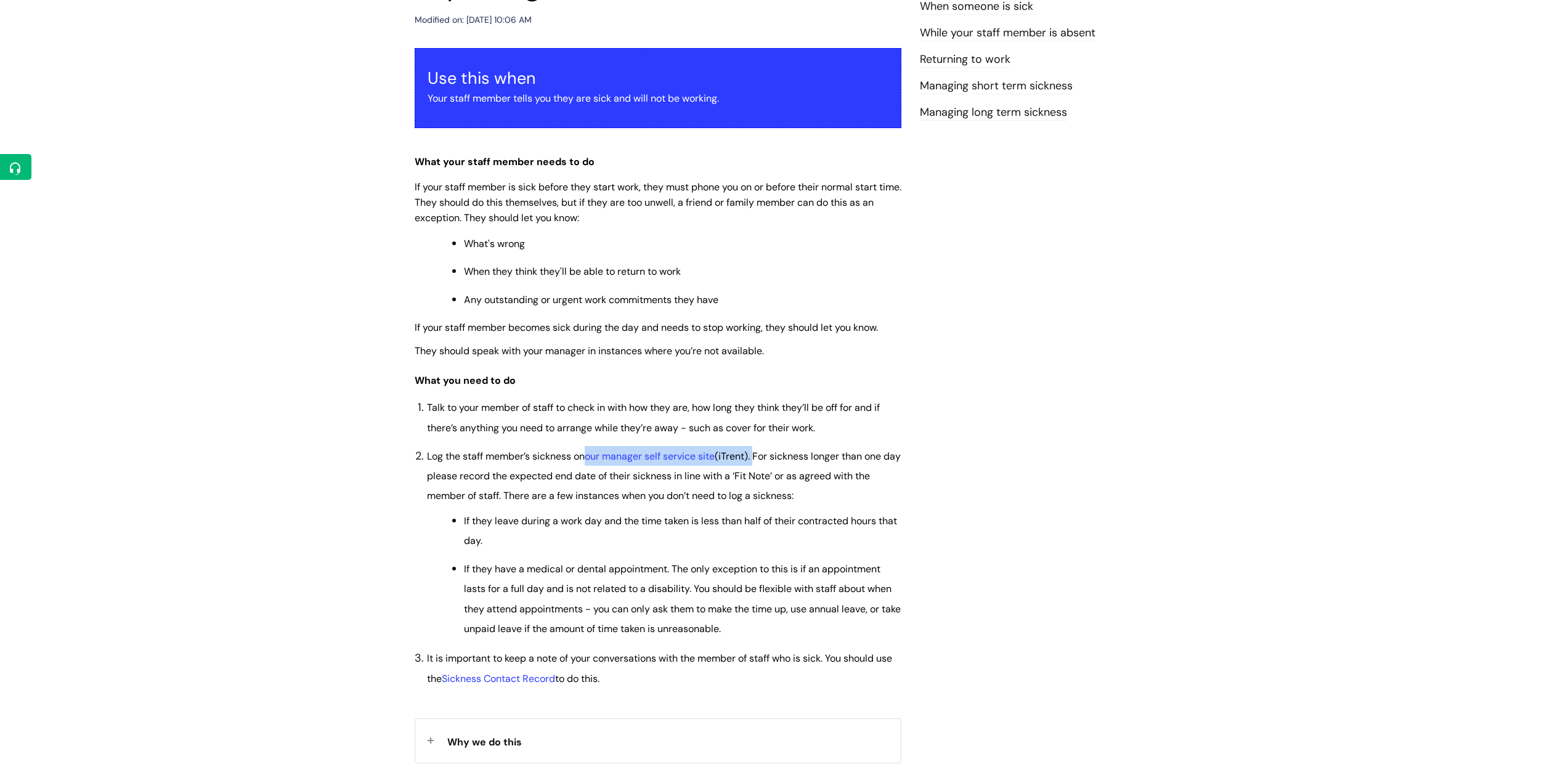
click at [759, 450] on span "Log the staff member’s sickness on our manager self service site (iTrent). For …" at bounding box center [664, 476] width 474 height 53
copy span "our manager self service site (iTrent)."
click at [644, 450] on link "our manager self service site" at bounding box center [649, 456] width 130 height 13
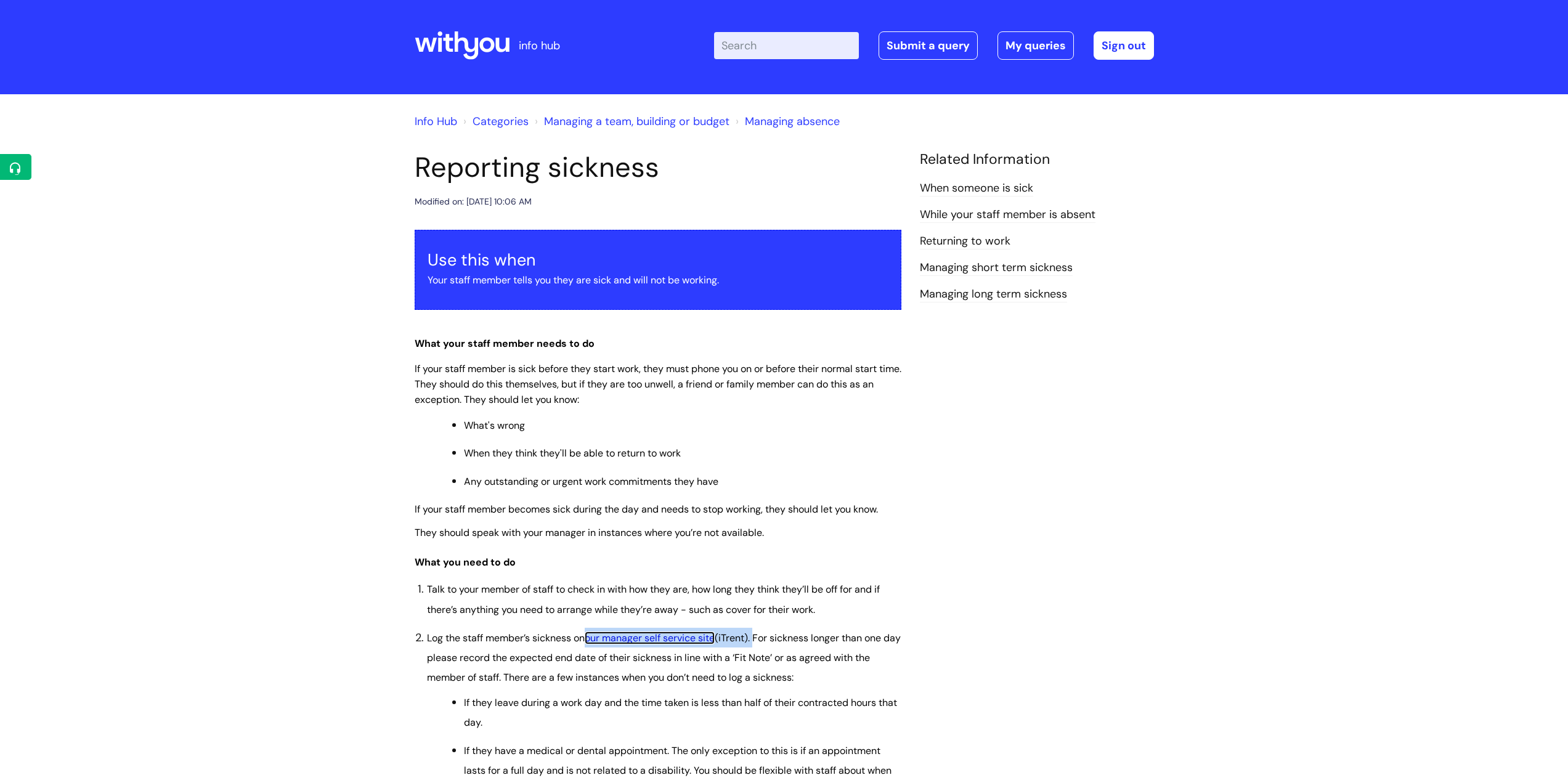
scroll to position [0, 0]
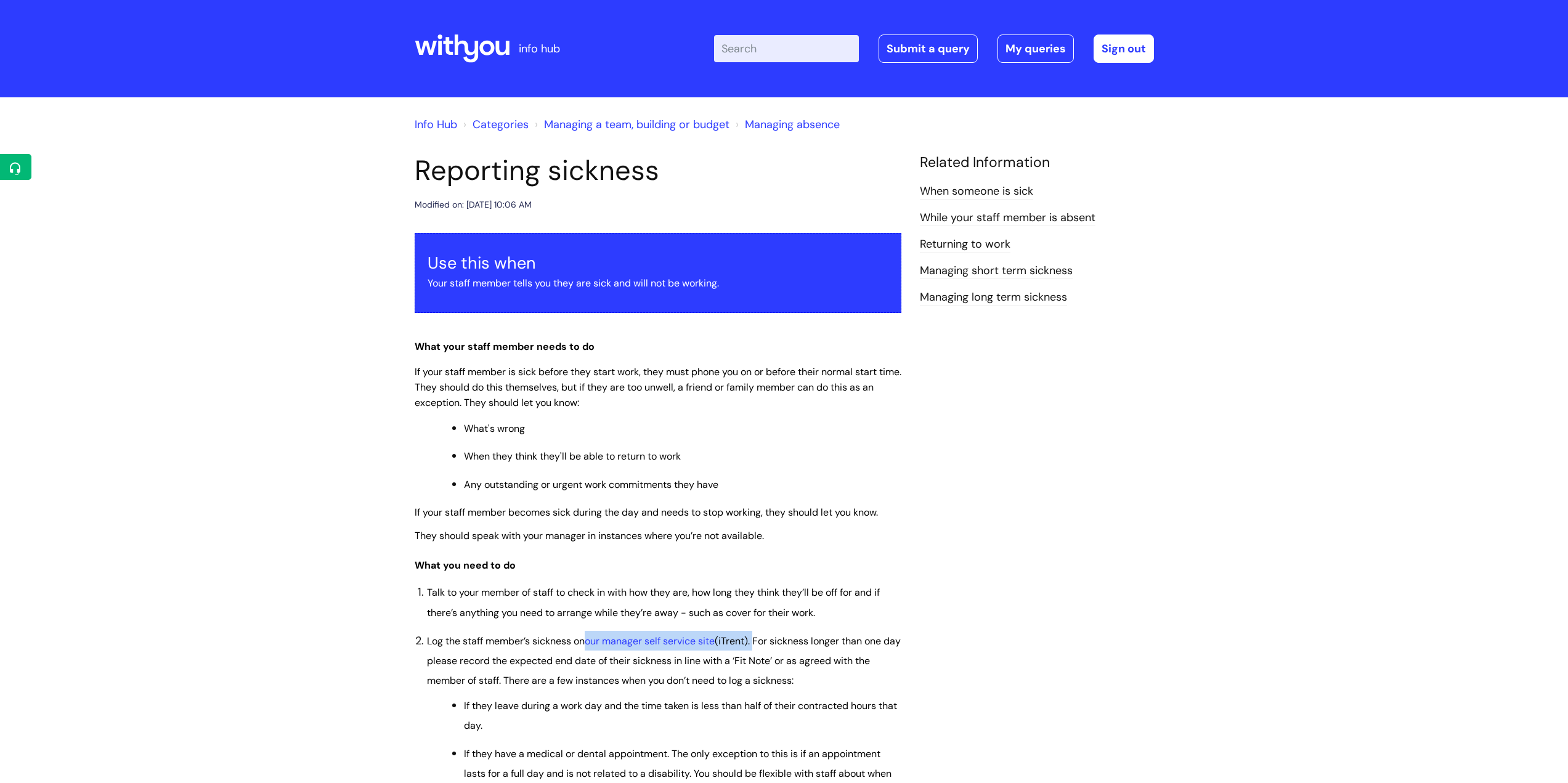
click at [942, 188] on link "When someone is sick" at bounding box center [976, 192] width 114 height 16
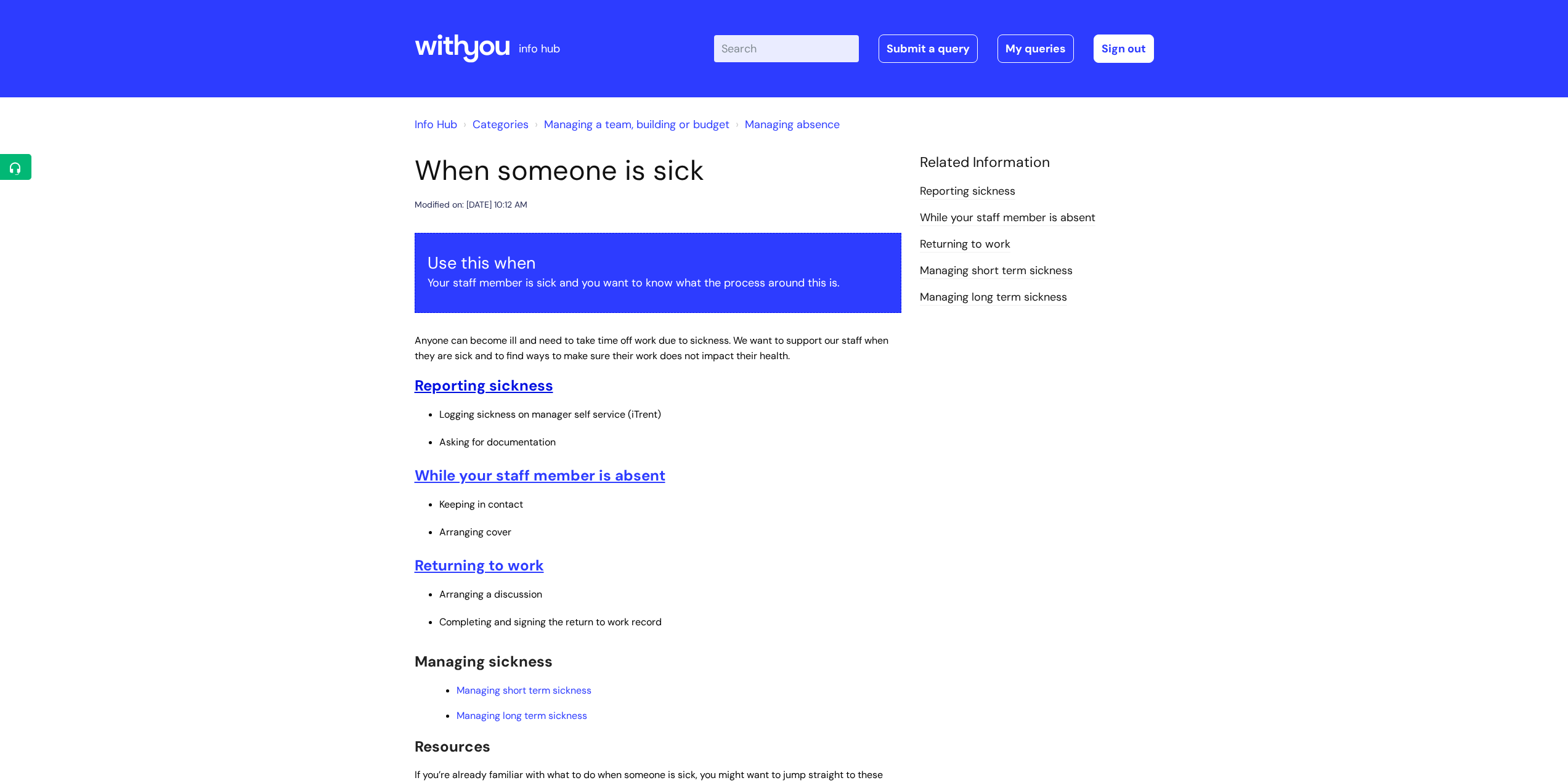
click at [539, 385] on u "Reporting sickness" at bounding box center [484, 385] width 139 height 19
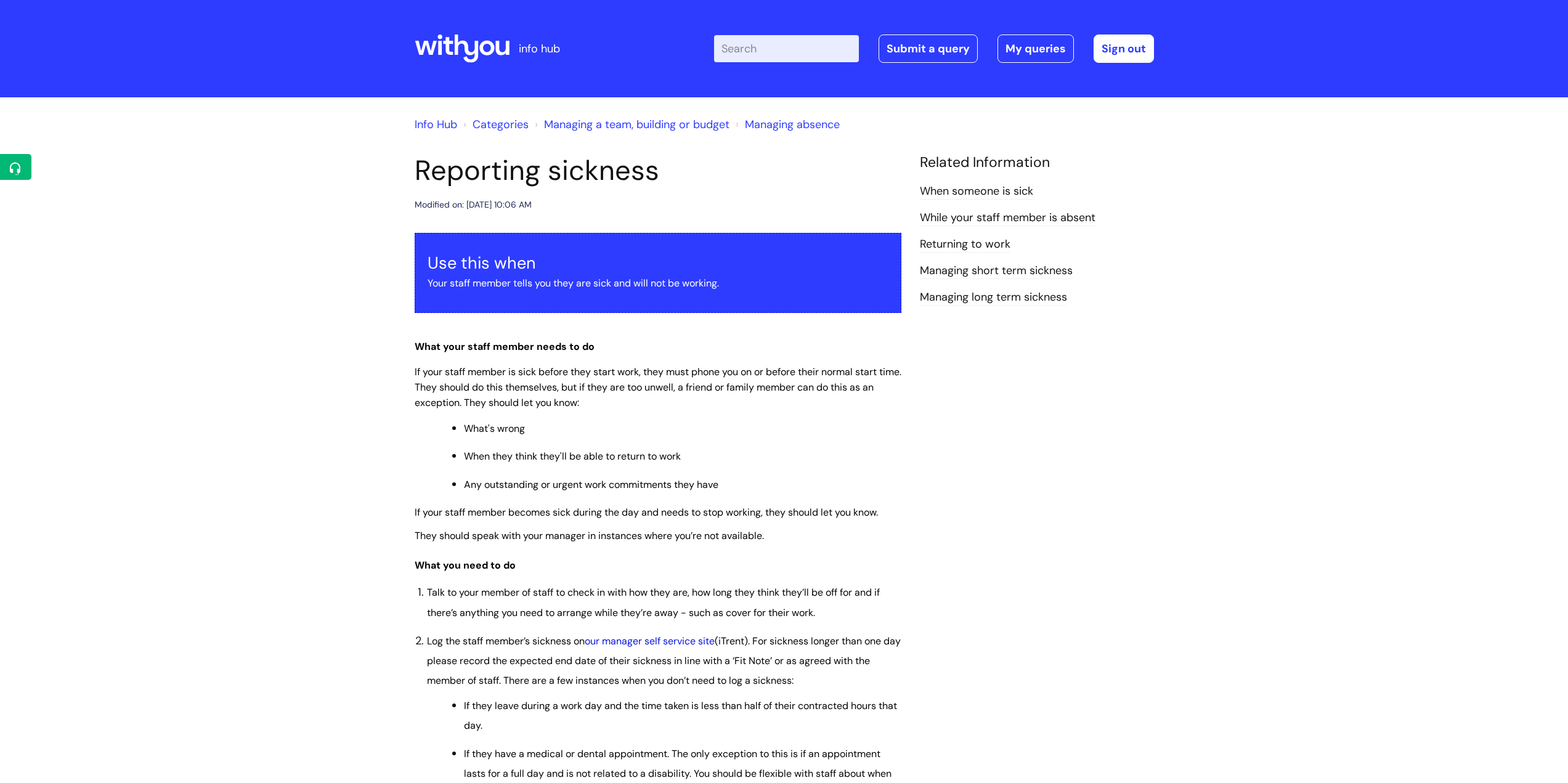
click at [670, 641] on link "our manager self service site" at bounding box center [649, 640] width 130 height 13
click at [775, 125] on link "Managing absence" at bounding box center [792, 124] width 95 height 15
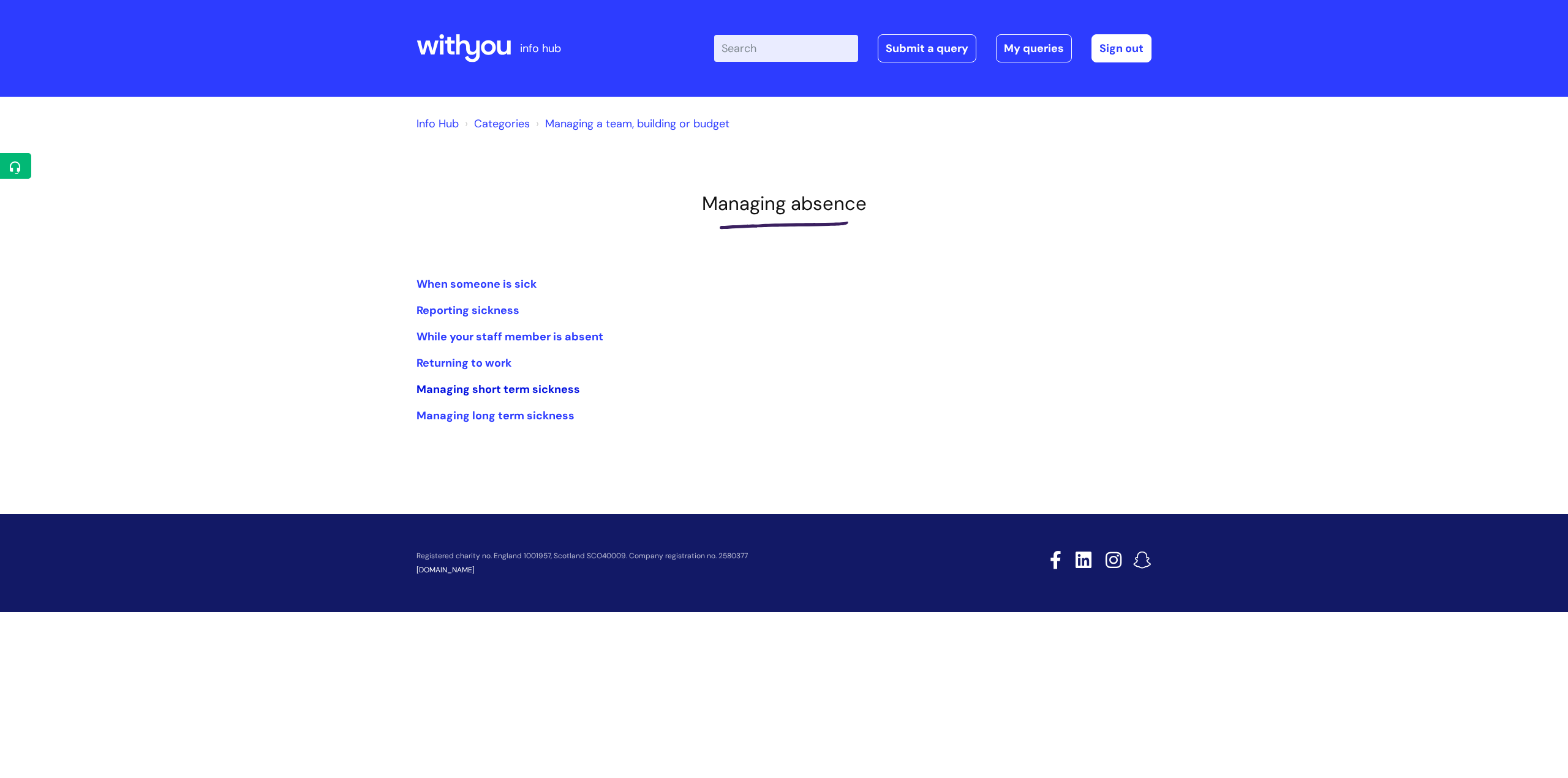
click at [543, 394] on link "Managing short term sickness" at bounding box center [498, 389] width 164 height 15
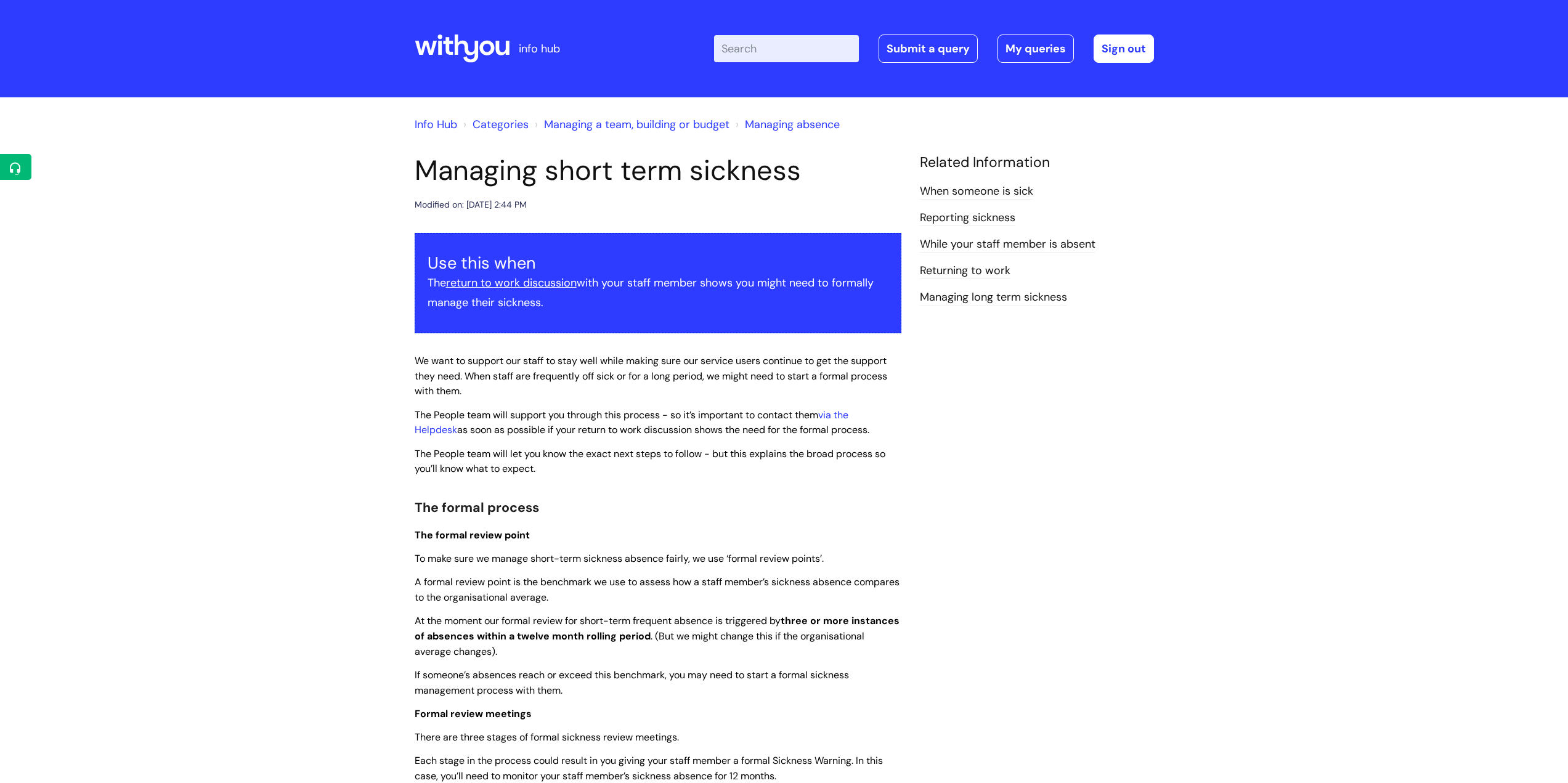
click at [772, 115] on li "Managing absence" at bounding box center [786, 124] width 107 height 20
click at [769, 121] on link "Managing absence" at bounding box center [792, 124] width 95 height 15
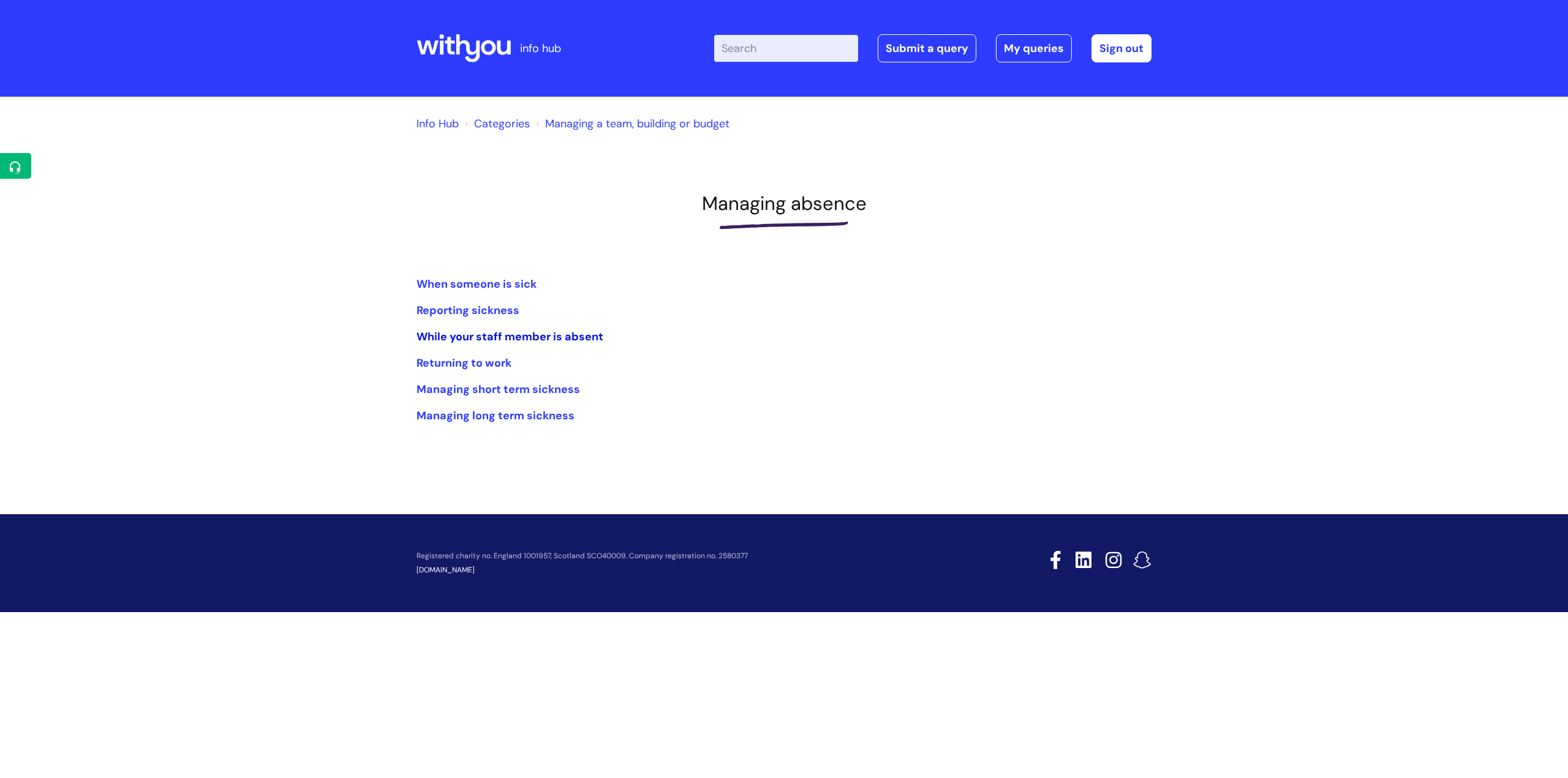
click at [512, 338] on link "While‌ ‌your‌ ‌staff‌ ‌member‌ ‌is‌ ‌absent‌" at bounding box center [510, 337] width 187 height 15
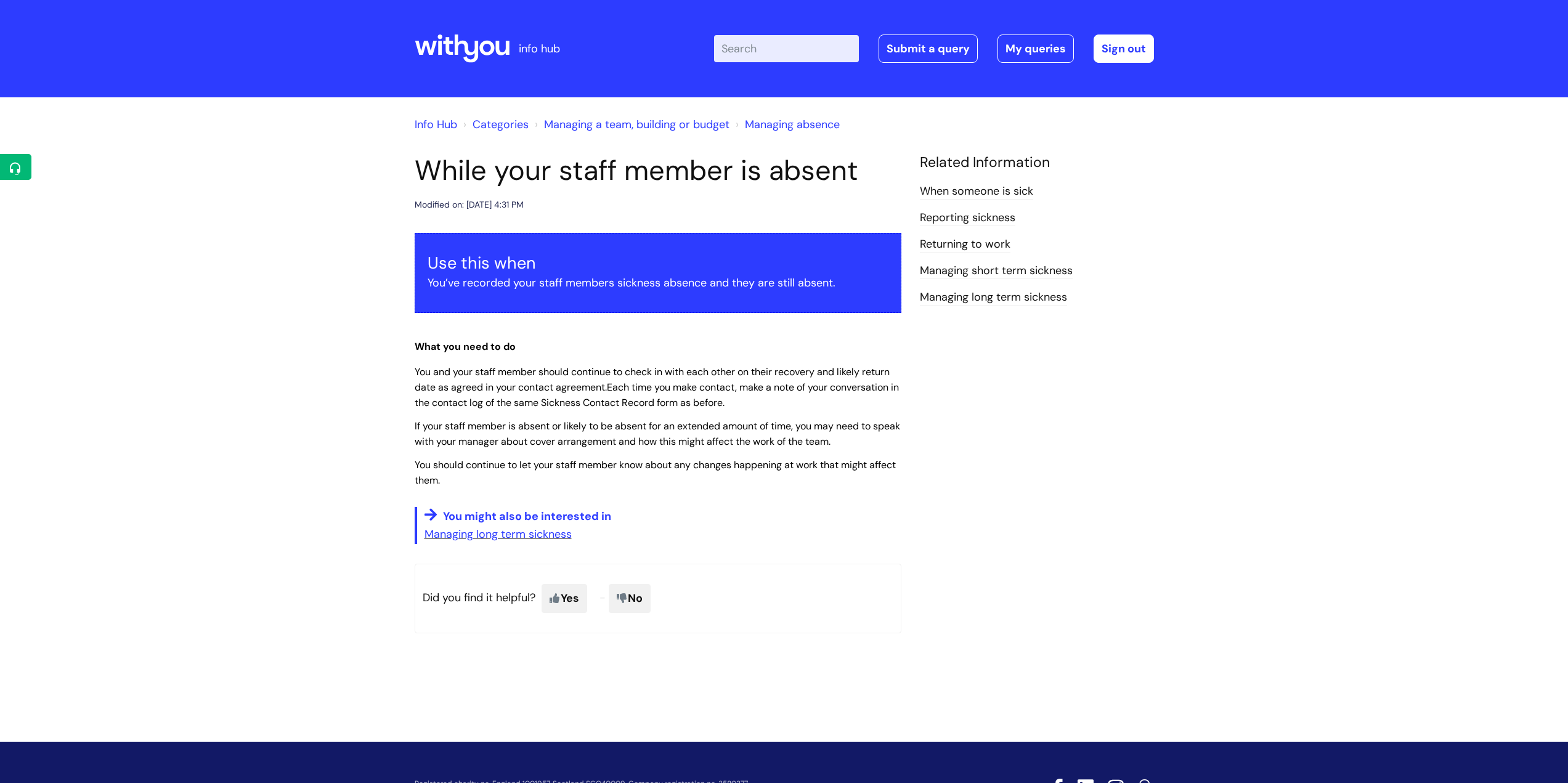
click at [787, 122] on link "Managing absence" at bounding box center [792, 124] width 95 height 15
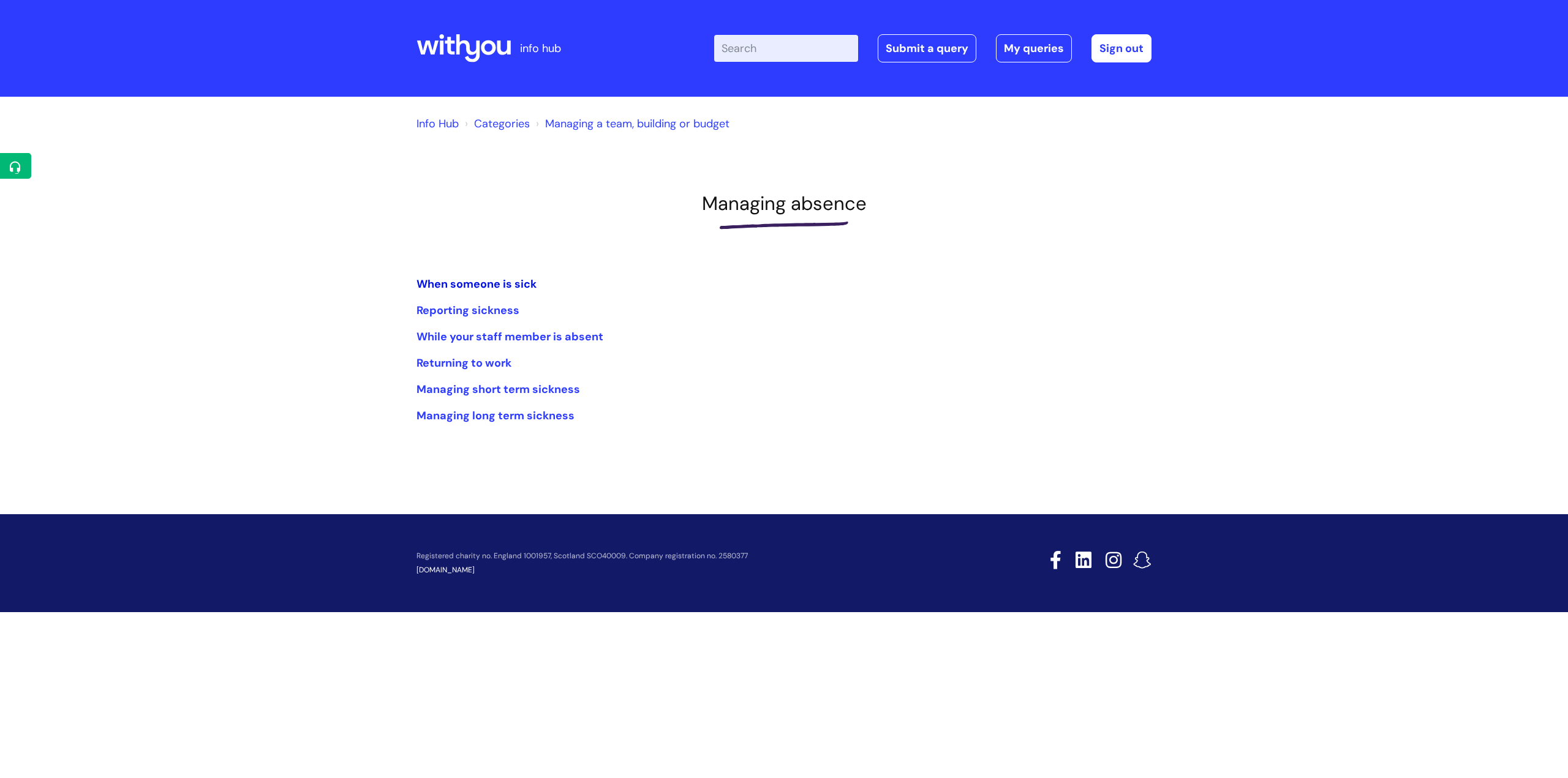
click at [520, 280] on link "When someone is sick" at bounding box center [477, 284] width 120 height 15
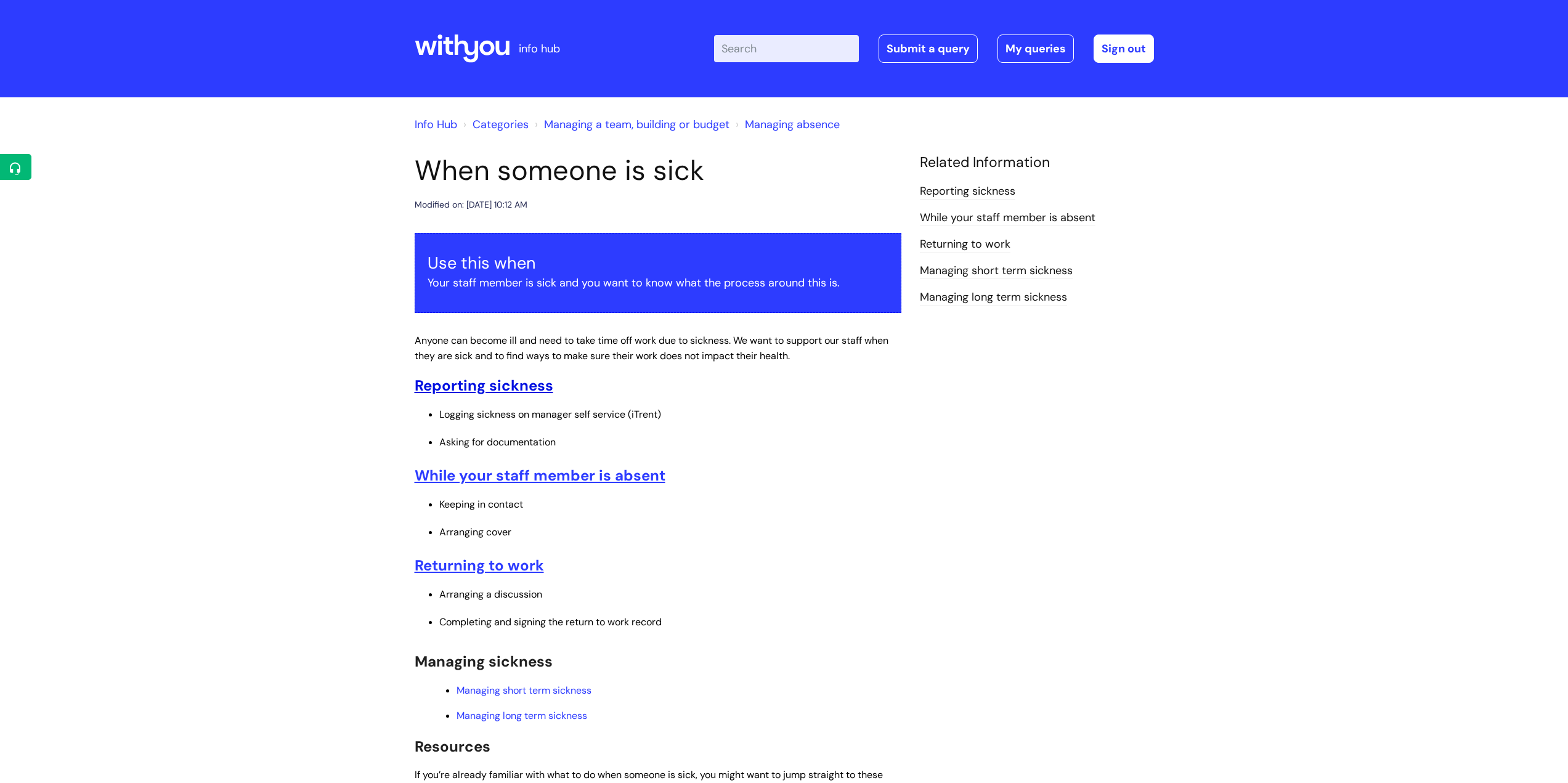
click at [543, 386] on u "Reporting sickness" at bounding box center [484, 385] width 139 height 19
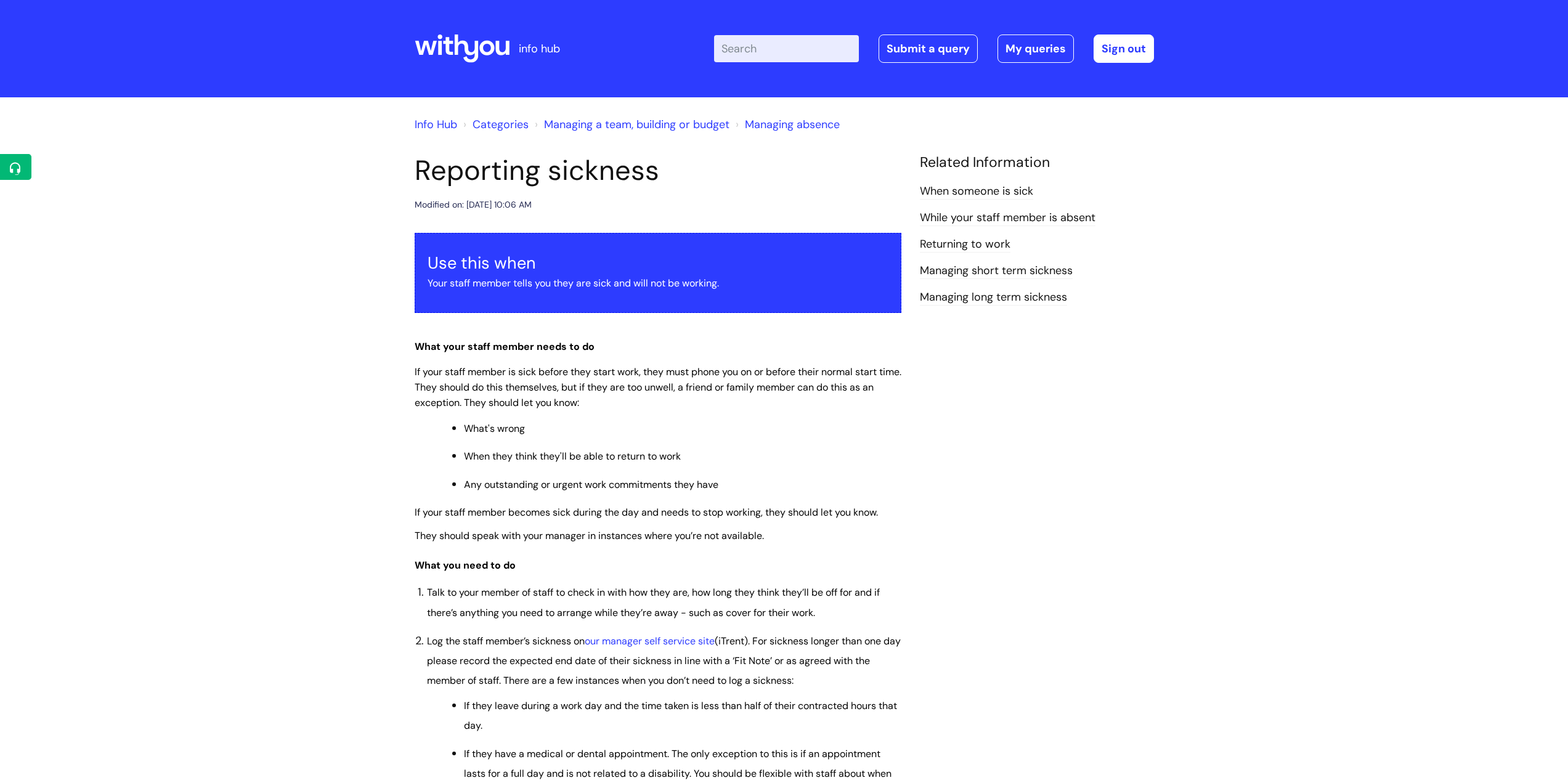
click at [760, 48] on input "Enter your search term here..." at bounding box center [786, 48] width 145 height 27
type input "i-trent guidance"
click button "Search" at bounding box center [0, 0] width 0 height 0
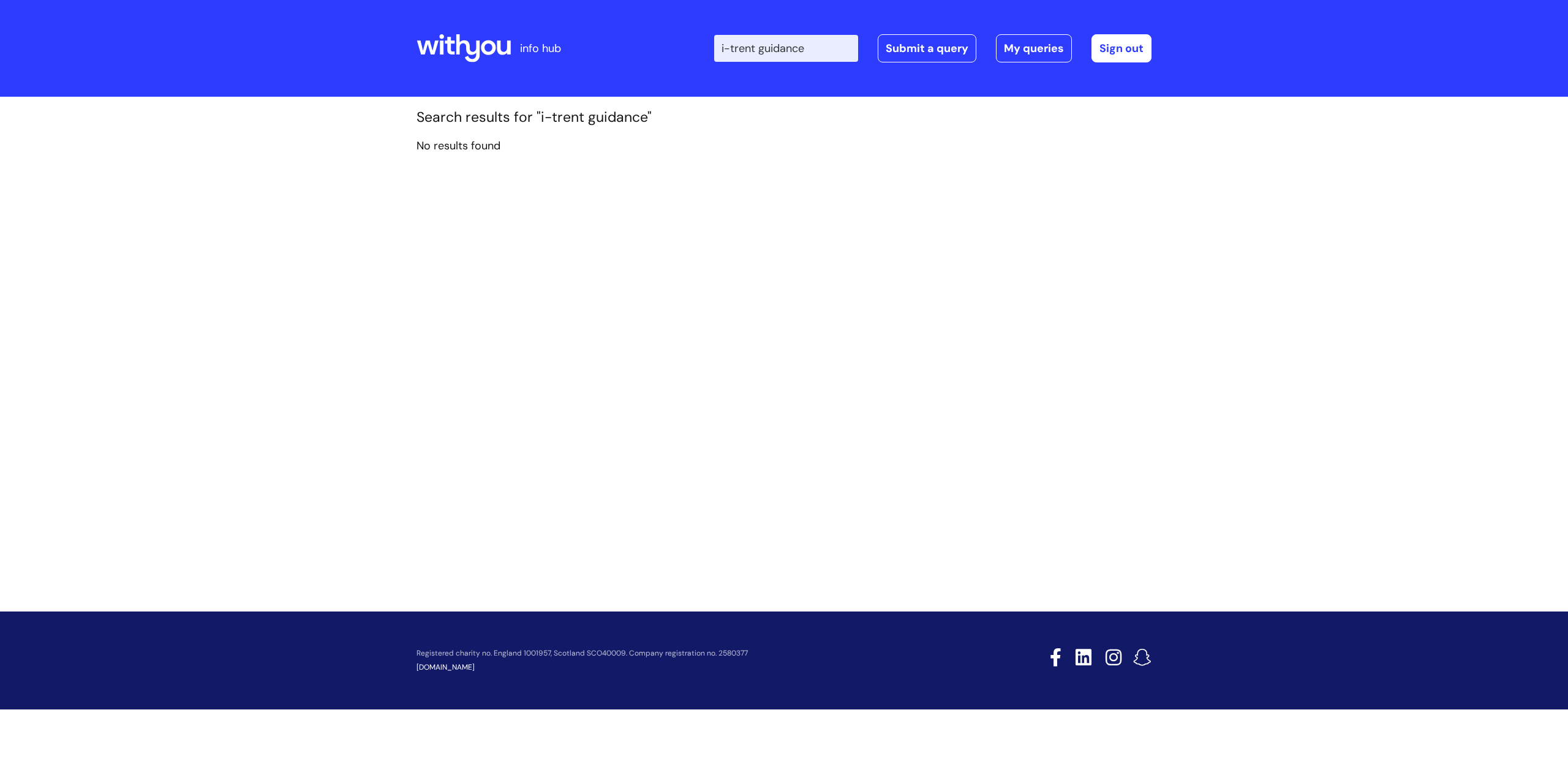
click at [823, 47] on input "i-trent guidance" at bounding box center [786, 48] width 144 height 27
type input "i"
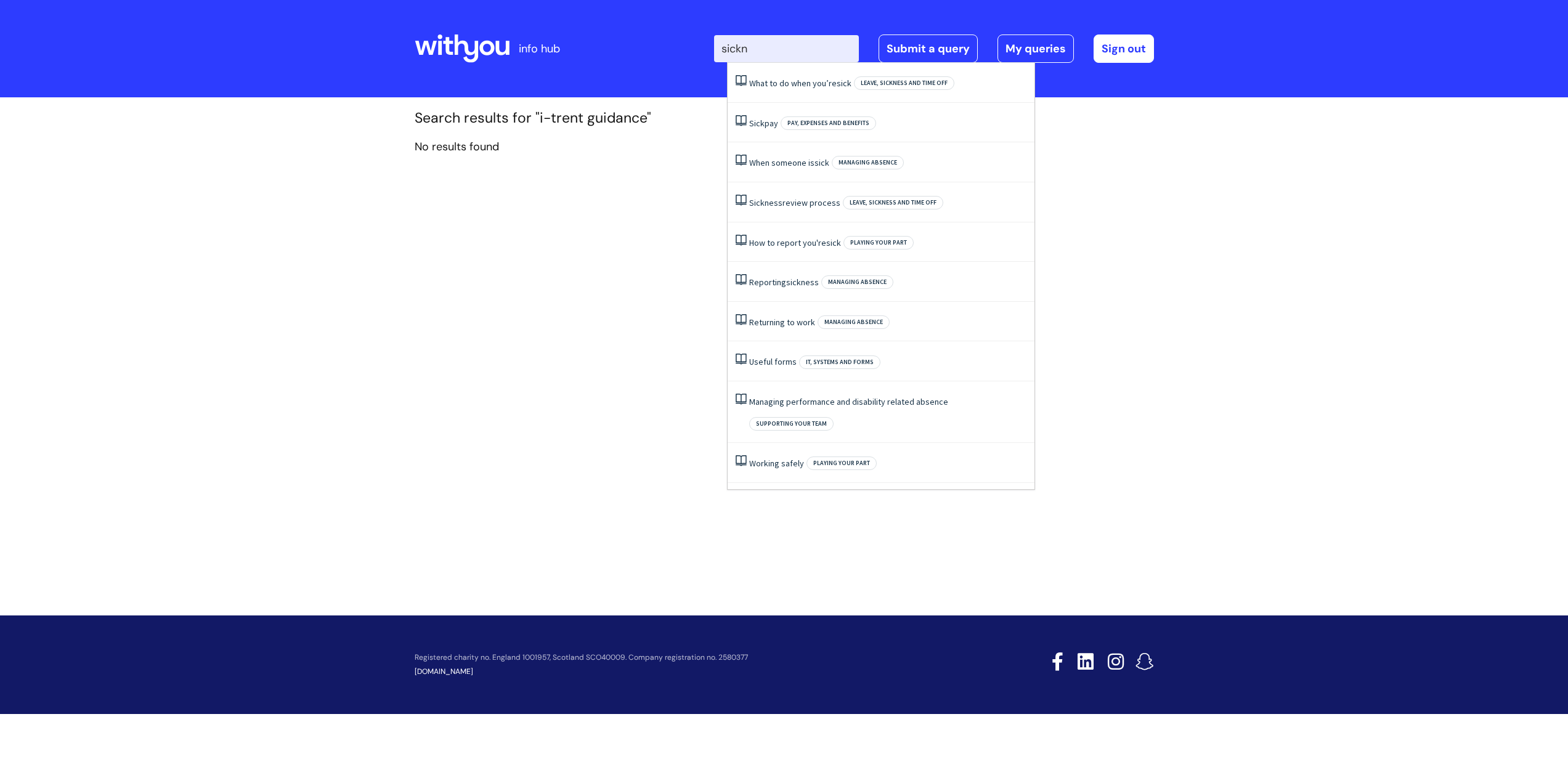
type input "sickne"
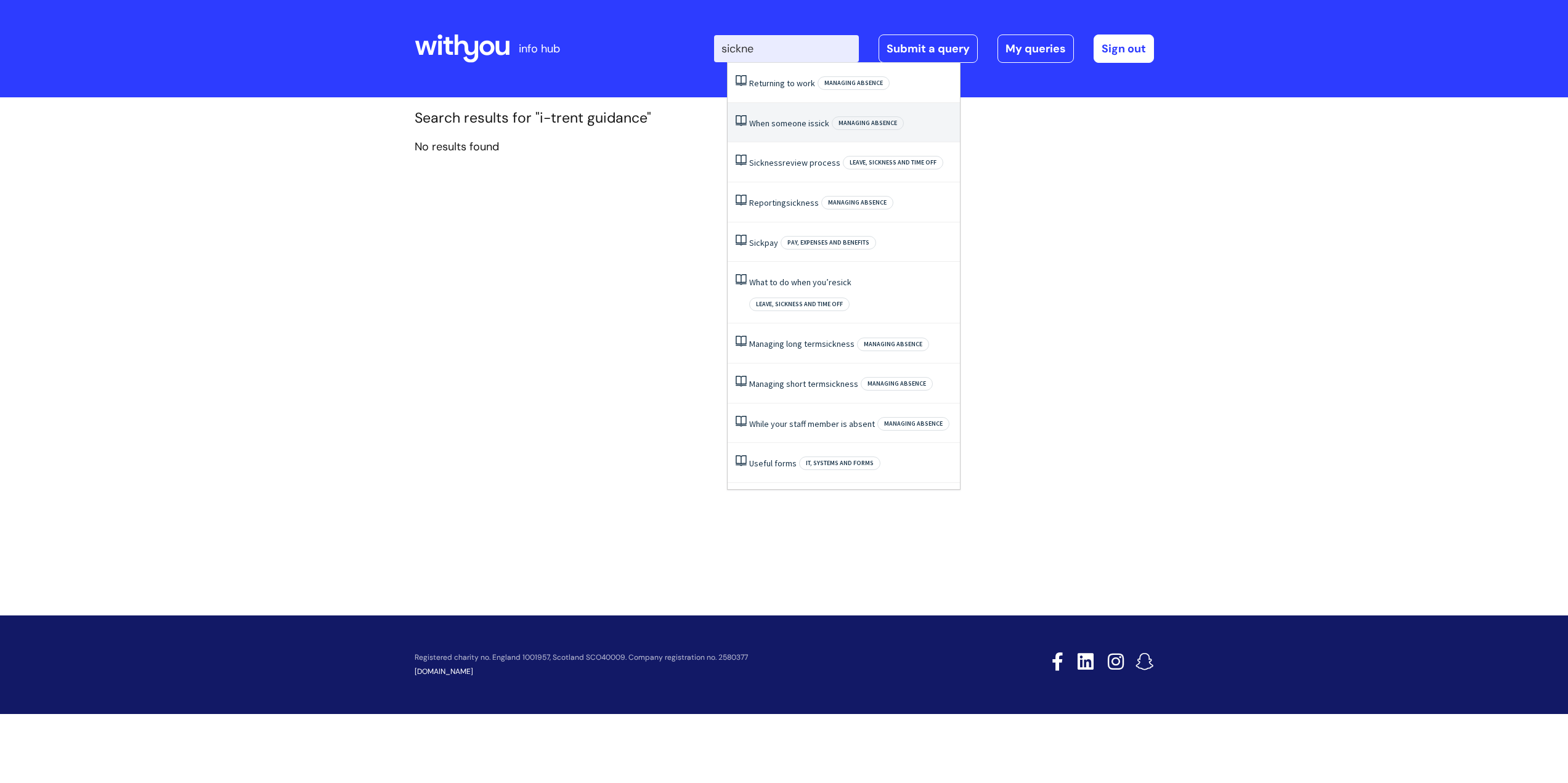
click at [856, 121] on span "Managing absence" at bounding box center [867, 123] width 72 height 13
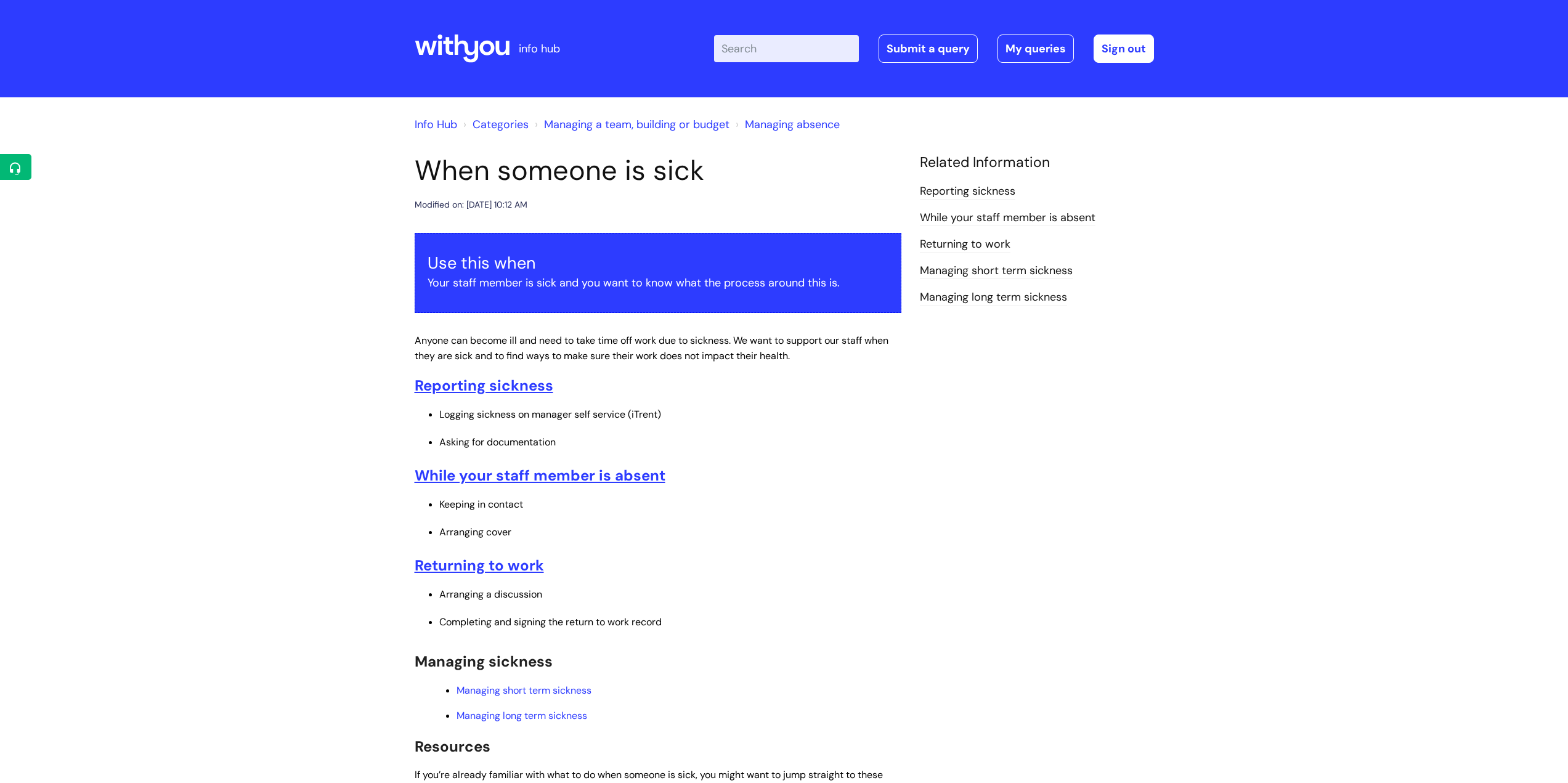
click at [782, 55] on input "Enter your search term here..." at bounding box center [786, 48] width 145 height 27
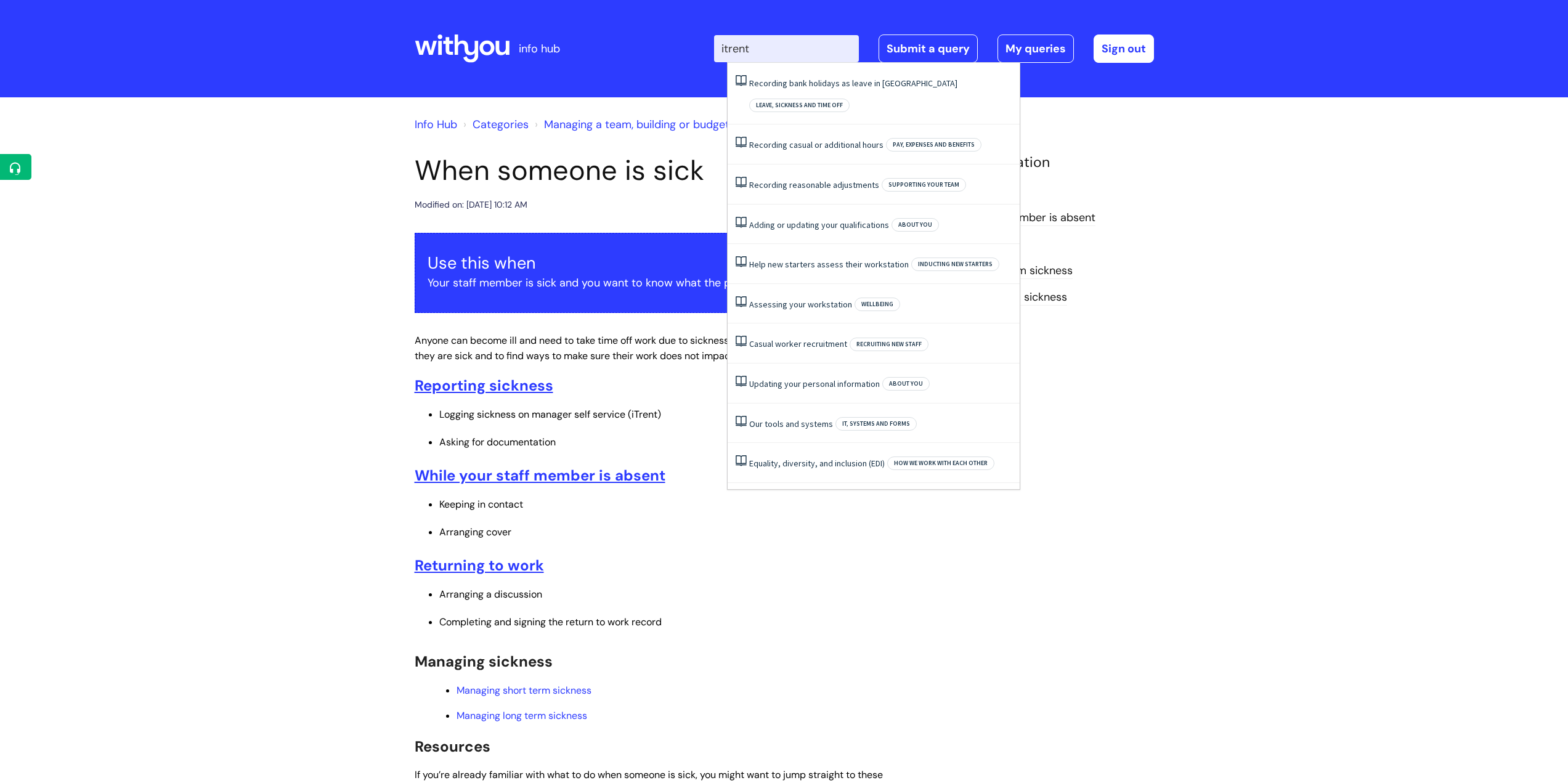
type input "itrent"
click button "Search" at bounding box center [0, 0] width 0 height 0
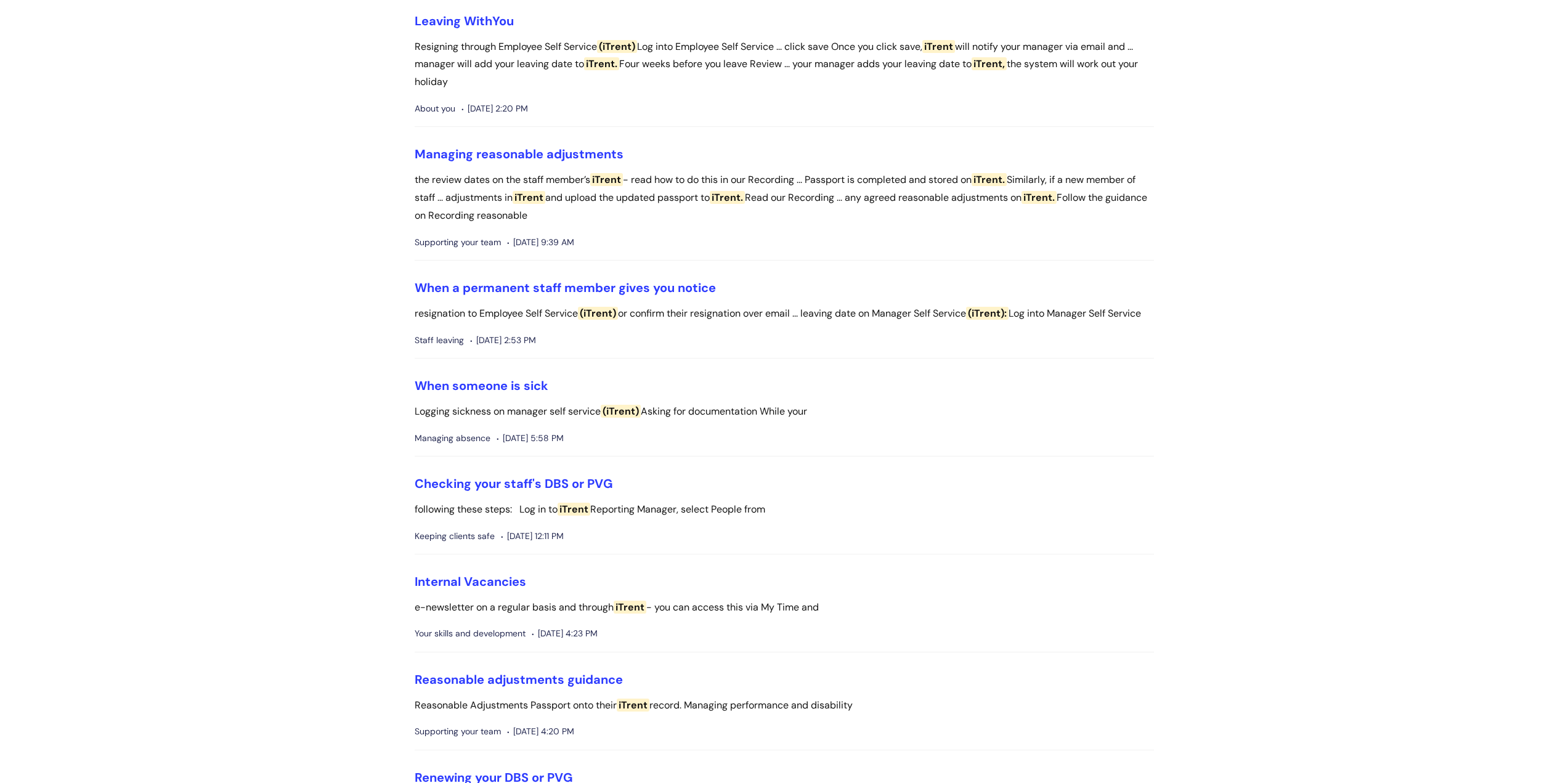
scroll to position [1479, 0]
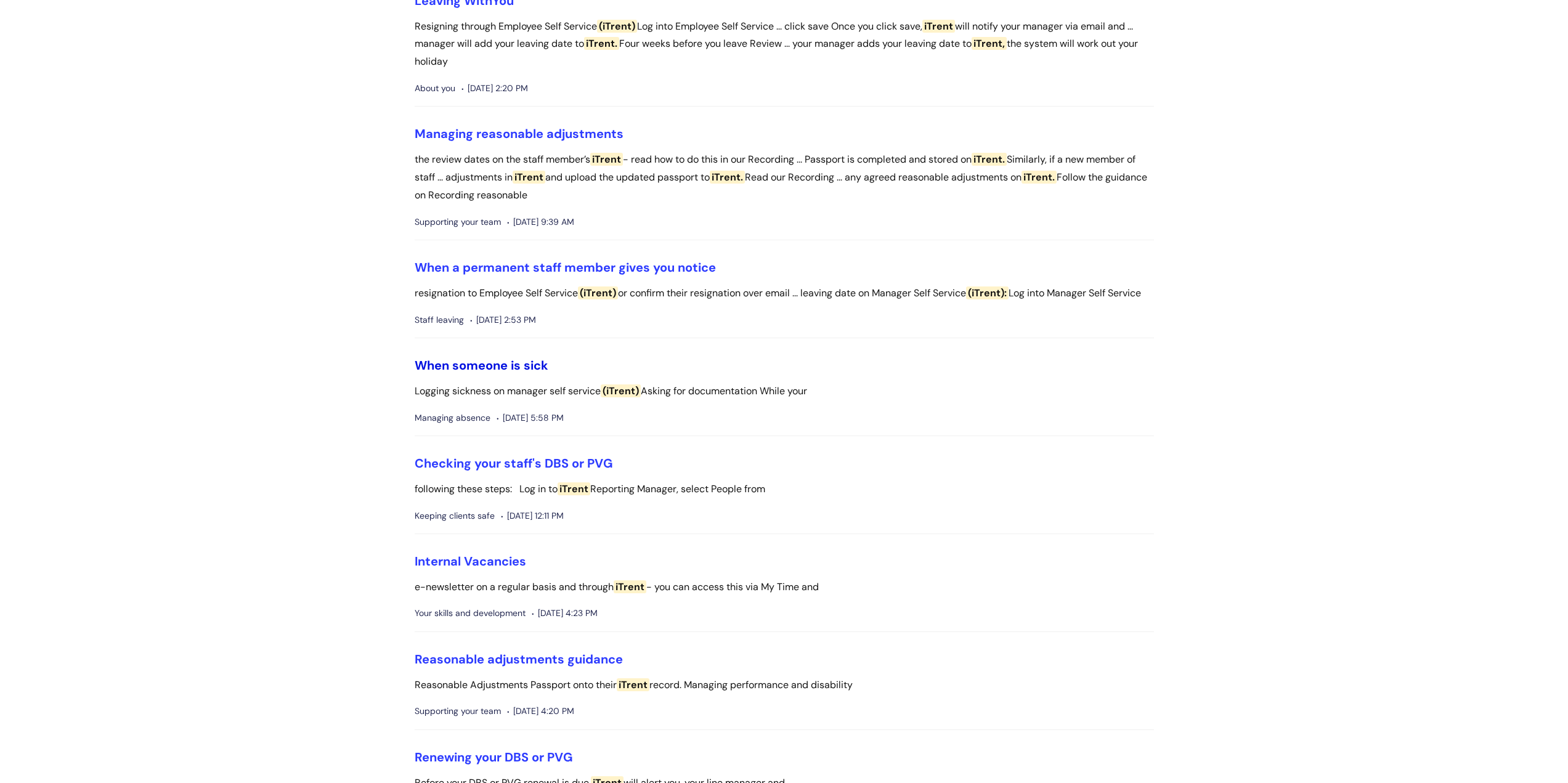
click at [529, 373] on link "When someone is sick" at bounding box center [481, 365] width 134 height 16
